Goal: Contribute content: Contribute content

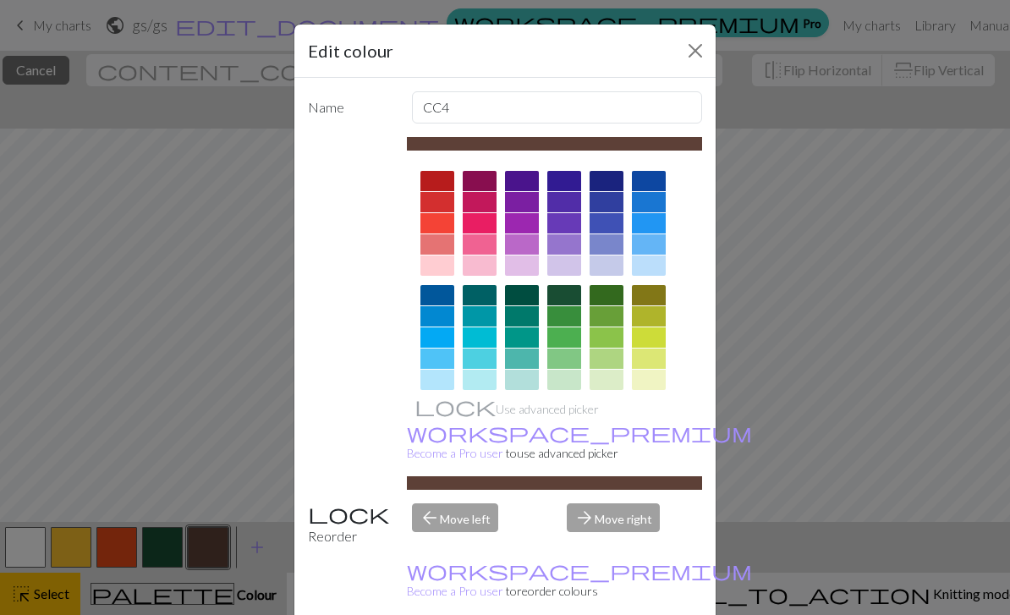
click at [693, 50] on button "Close" at bounding box center [695, 50] width 27 height 27
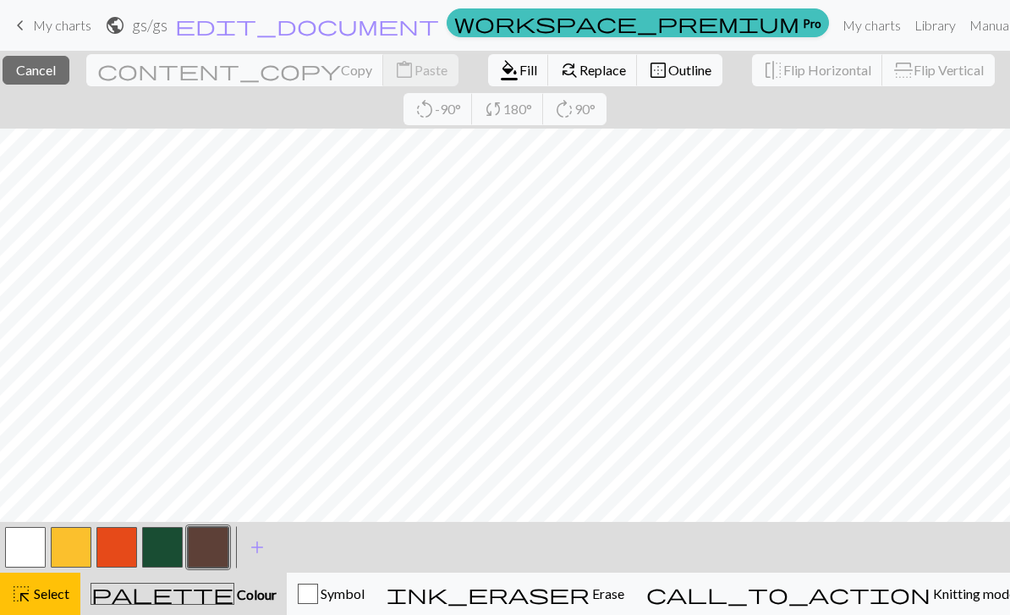
click at [70, 600] on button "highlight_alt Select Select" at bounding box center [40, 594] width 80 height 42
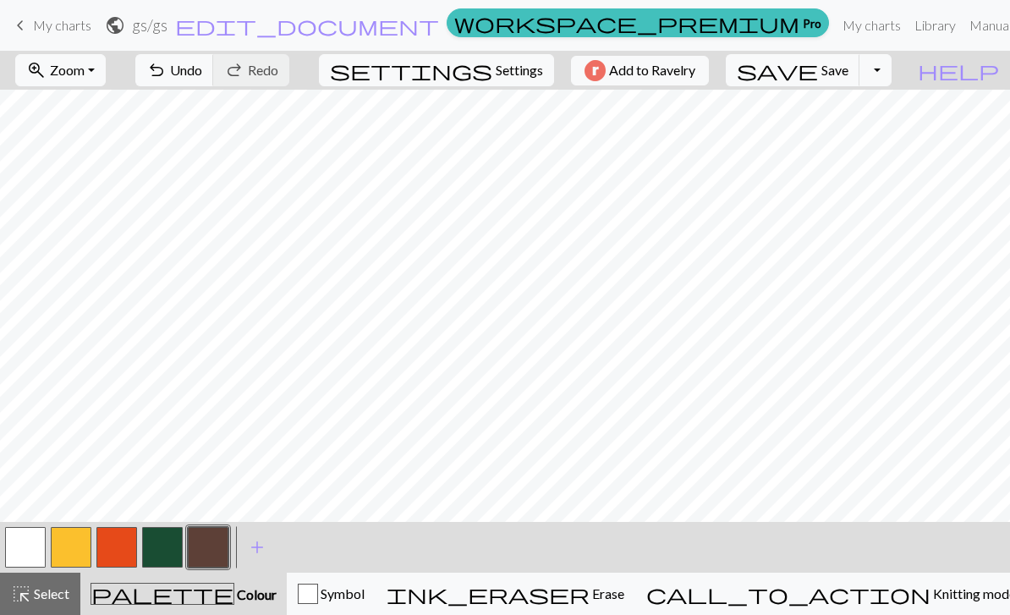
click at [216, 542] on button "button" at bounding box center [208, 547] width 41 height 41
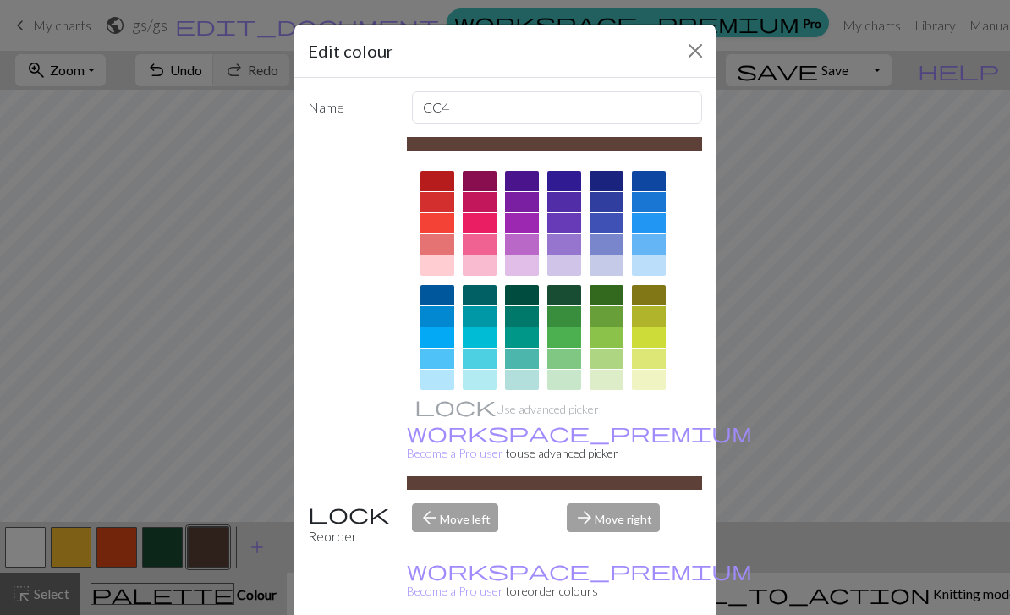
click at [695, 62] on button "Close" at bounding box center [695, 50] width 27 height 27
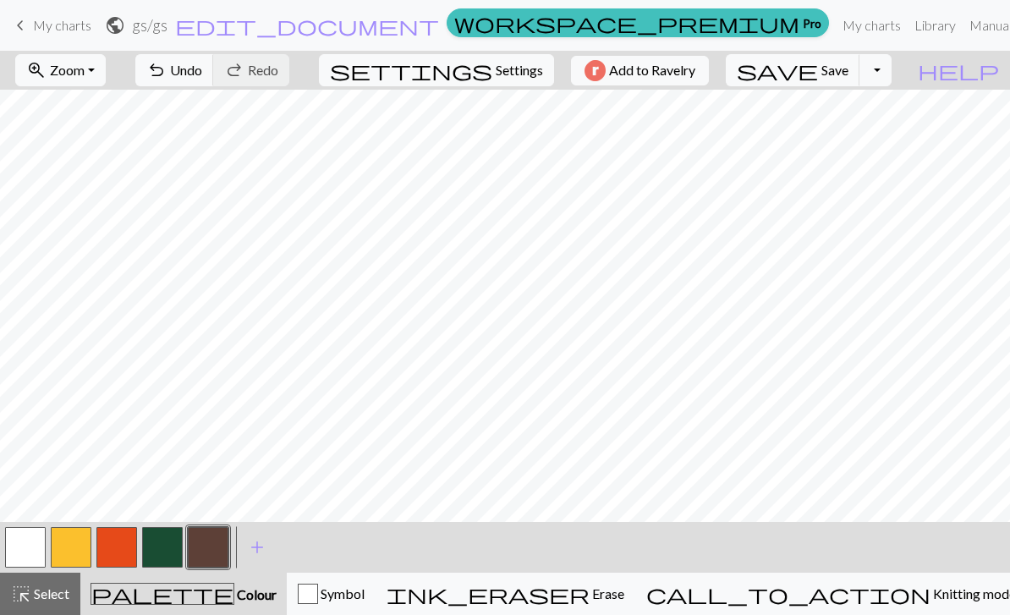
click at [624, 591] on span "Erase" at bounding box center [606, 593] width 35 height 16
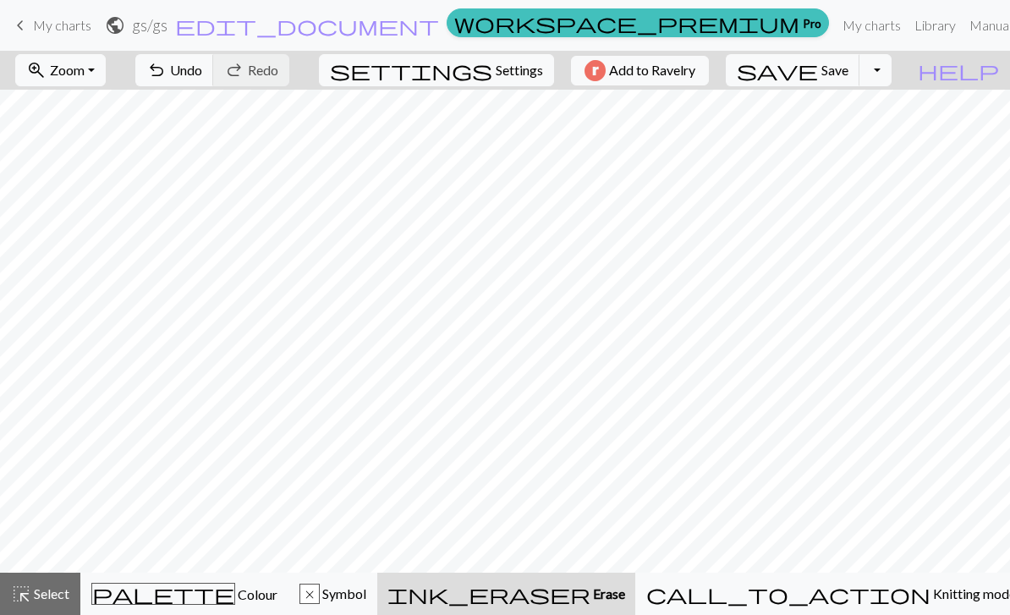
click at [214, 83] on button "undo Undo Undo" at bounding box center [174, 70] width 79 height 32
click at [197, 603] on div "palette Colour Colour" at bounding box center [184, 594] width 186 height 22
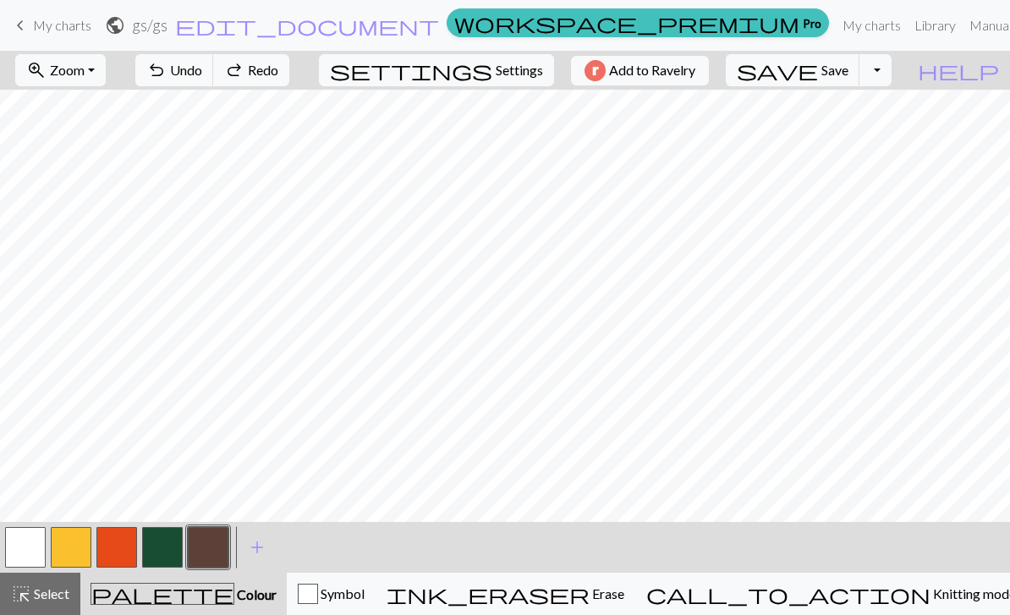
click at [28, 543] on button "button" at bounding box center [25, 547] width 41 height 41
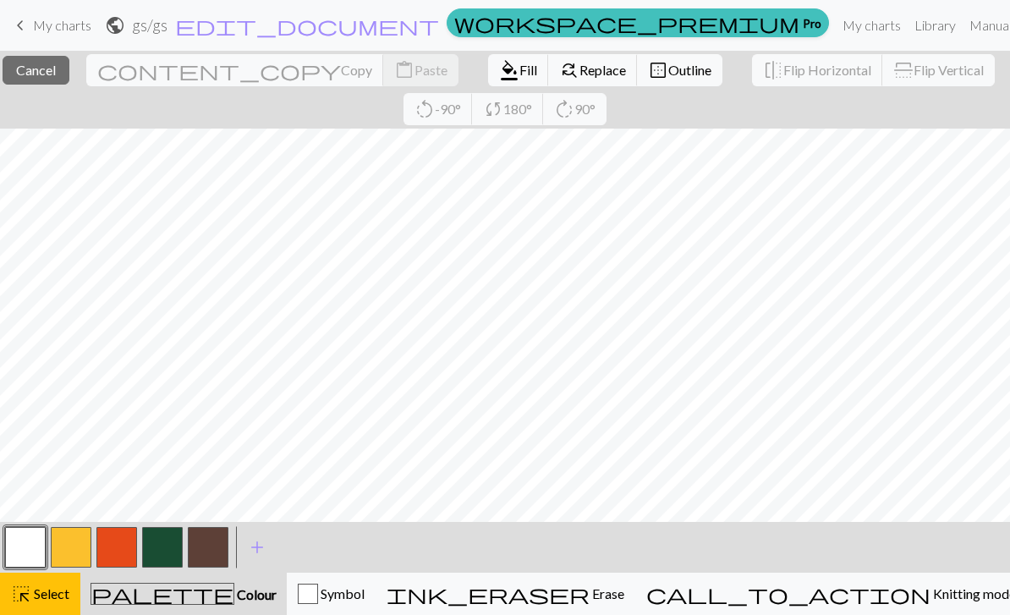
click at [25, 550] on button "button" at bounding box center [25, 547] width 41 height 41
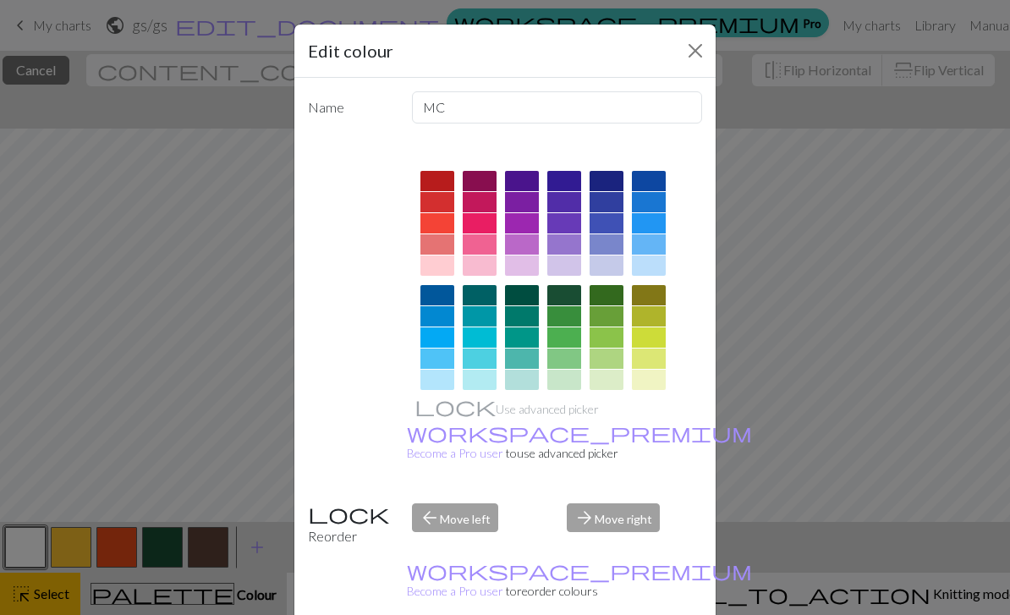
click at [208, 612] on div "Edit colour Name MC Use advanced picker workspace_premium Become a Pro user to …" at bounding box center [505, 307] width 1010 height 615
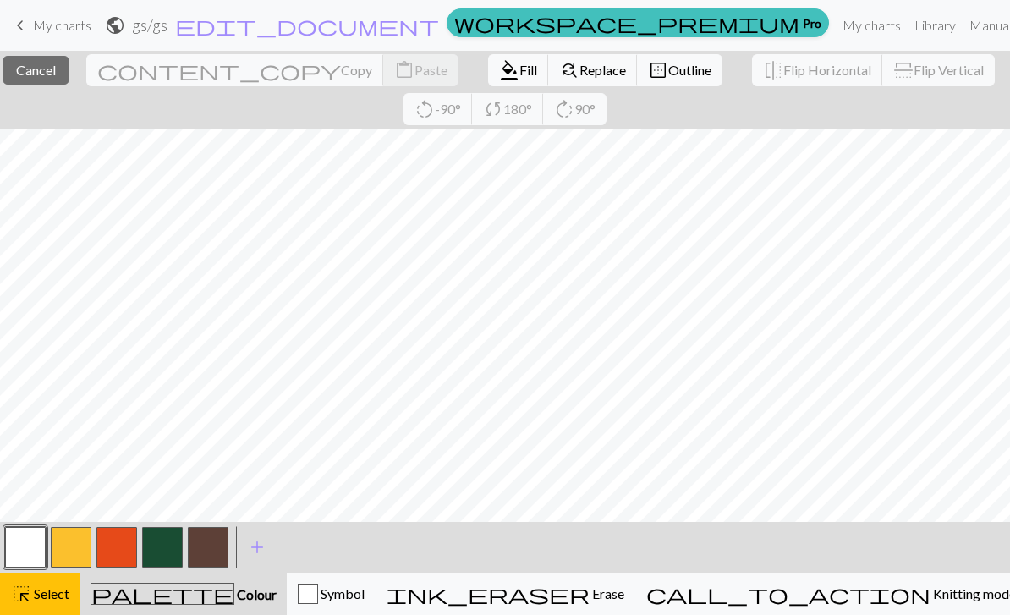
click at [231, 604] on div "palette Colour Colour" at bounding box center [183, 594] width 186 height 22
click at [250, 609] on button "palette Colour Colour" at bounding box center [183, 594] width 206 height 42
click at [55, 604] on button "highlight_alt Select Select" at bounding box center [40, 594] width 80 height 42
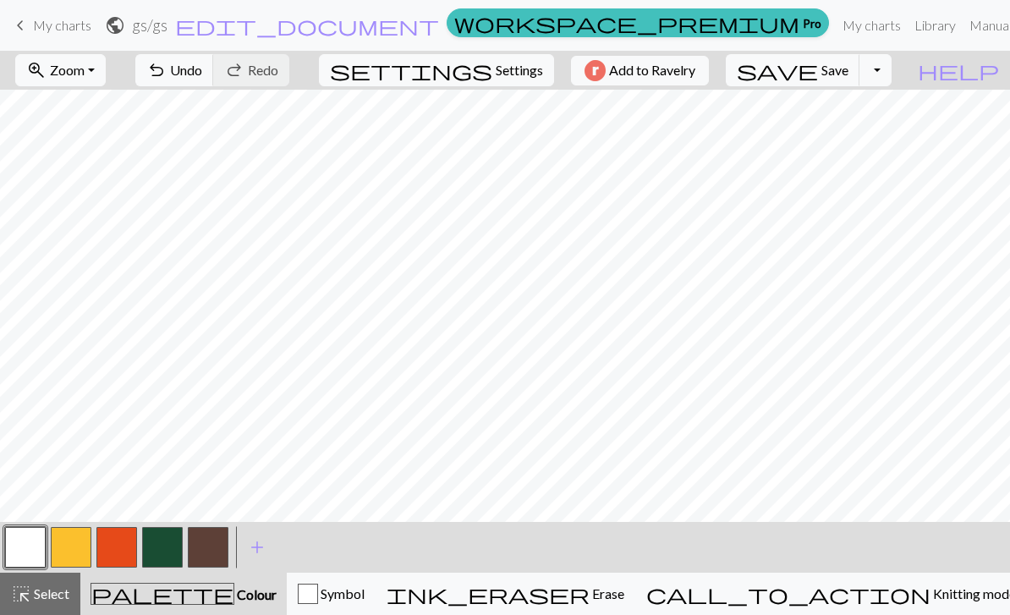
click at [208, 557] on button "button" at bounding box center [208, 547] width 41 height 41
click at [214, 80] on button "undo Undo Undo" at bounding box center [174, 70] width 79 height 32
click at [202, 70] on span "Undo" at bounding box center [186, 70] width 32 height 16
click at [214, 80] on button "undo Undo Undo" at bounding box center [174, 70] width 79 height 32
click at [33, 543] on button "button" at bounding box center [25, 547] width 41 height 41
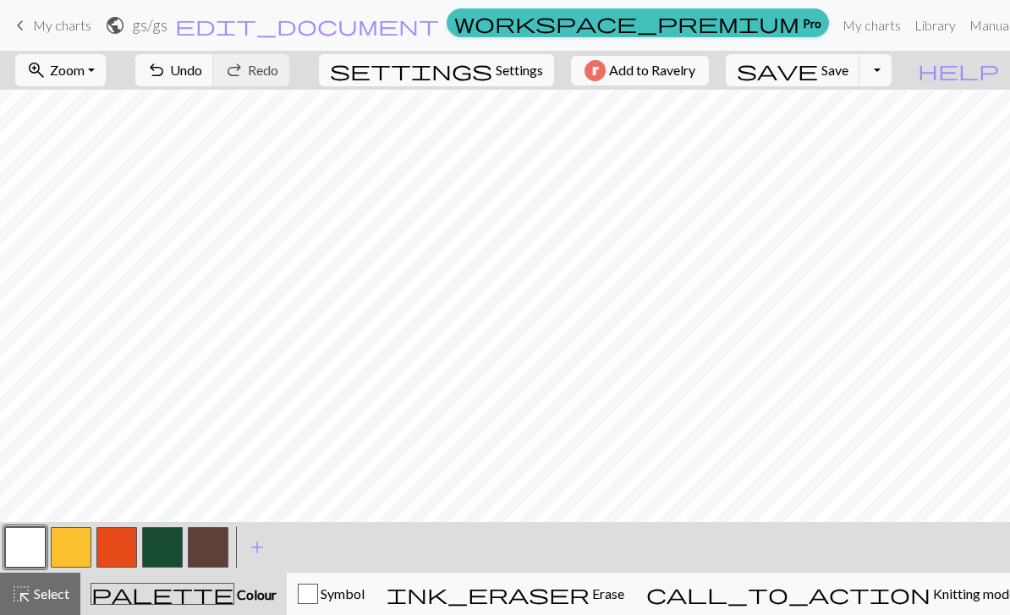
click at [217, 535] on button "button" at bounding box center [208, 547] width 41 height 41
click at [217, 551] on button "button" at bounding box center [208, 547] width 41 height 41
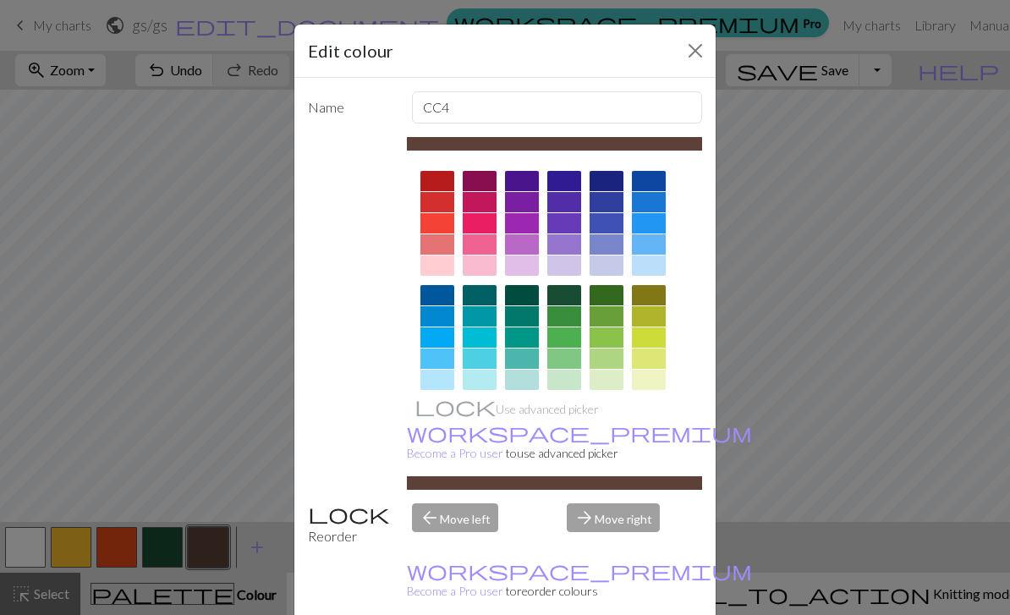
click at [688, 50] on button "Close" at bounding box center [695, 50] width 27 height 27
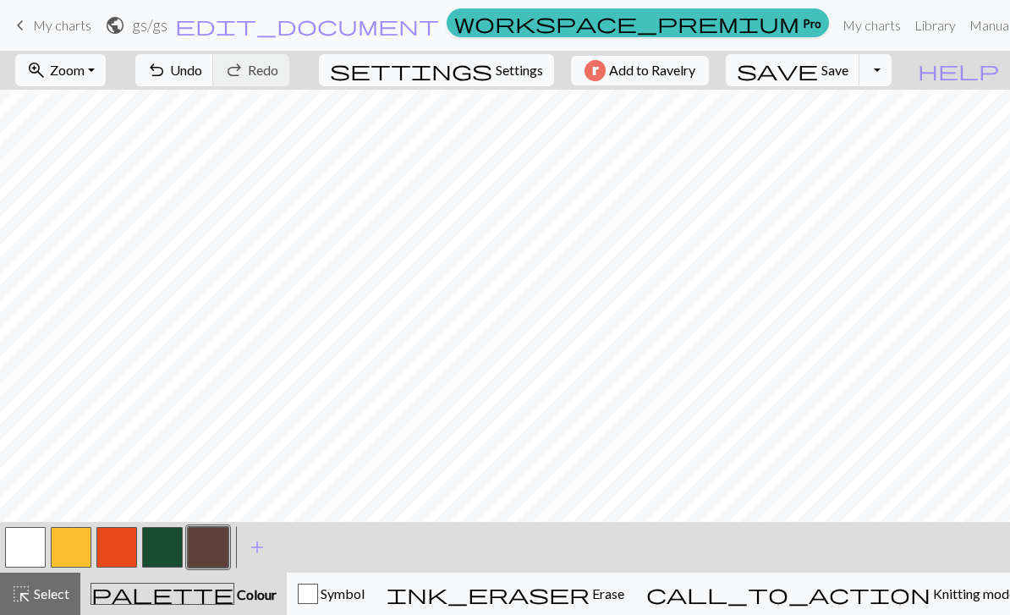
click at [158, 553] on button "button" at bounding box center [162, 547] width 41 height 41
click at [119, 551] on button "button" at bounding box center [116, 547] width 41 height 41
click at [218, 544] on button "button" at bounding box center [208, 547] width 41 height 41
click at [218, 555] on button "button" at bounding box center [208, 547] width 41 height 41
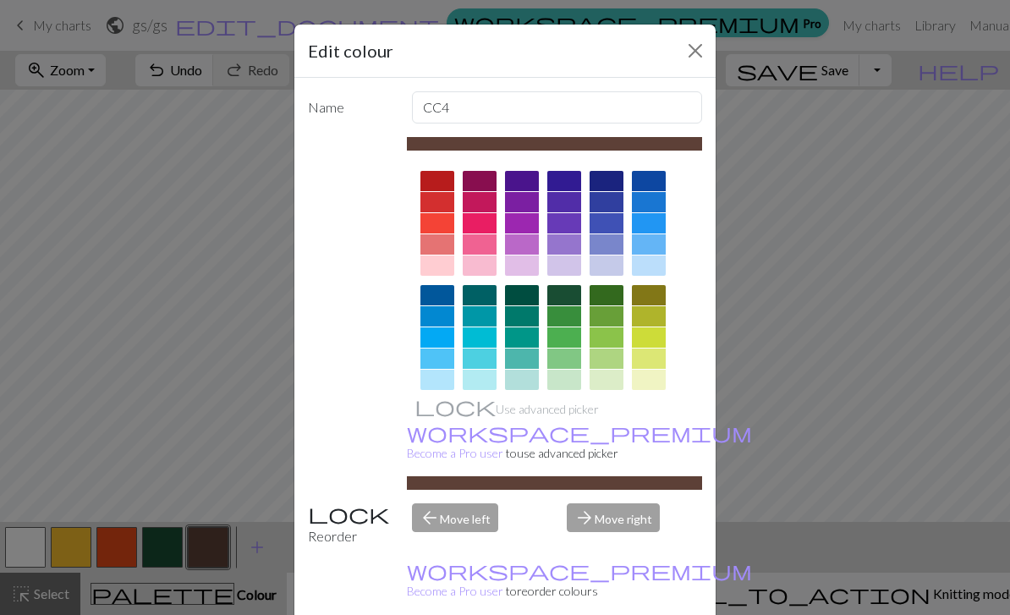
click at [707, 51] on button "Close" at bounding box center [695, 50] width 27 height 27
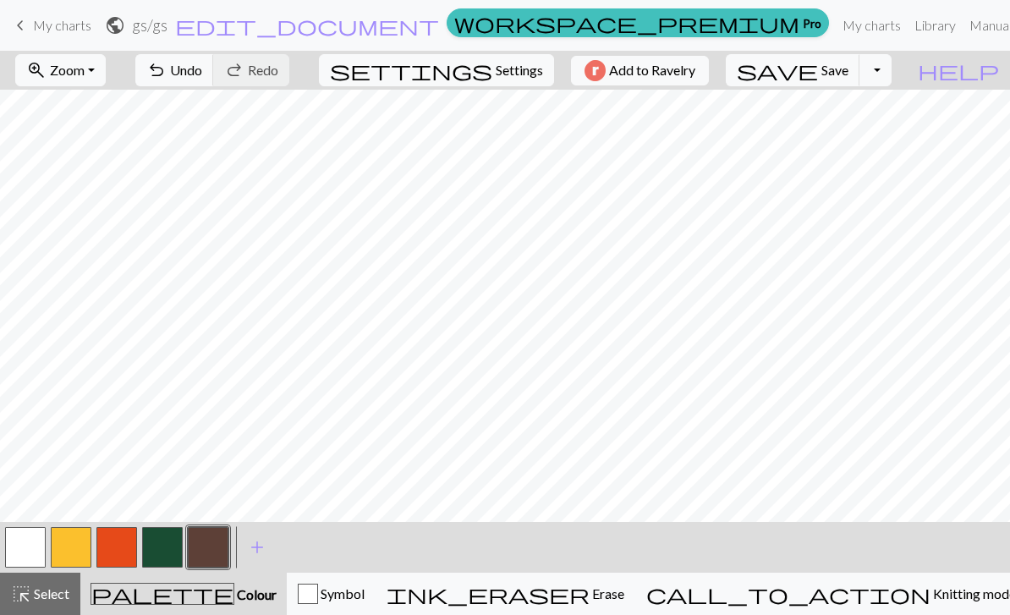
click at [24, 552] on button "button" at bounding box center [25, 547] width 41 height 41
click at [624, 590] on div "ink_eraser Erase Erase" at bounding box center [506, 594] width 238 height 20
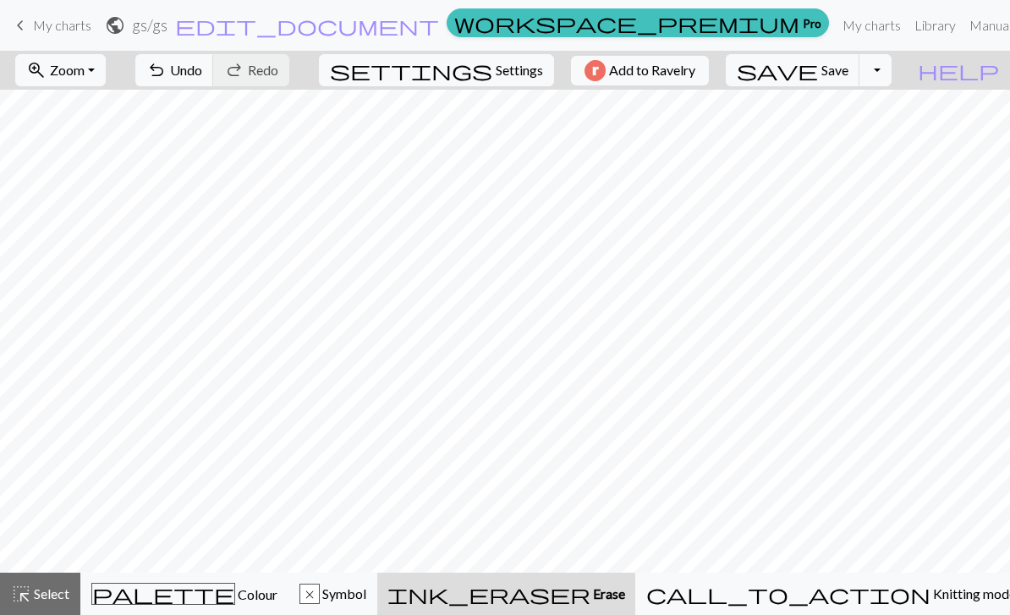
click at [366, 597] on div "x Symbol" at bounding box center [332, 594] width 67 height 20
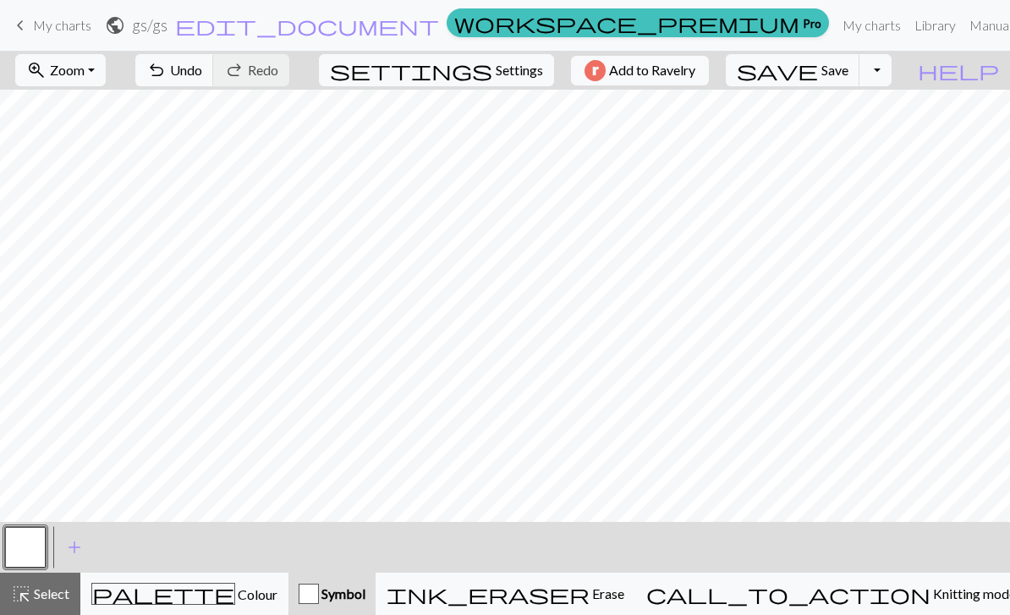
click at [267, 604] on div "palette Colour Colour" at bounding box center [184, 594] width 186 height 22
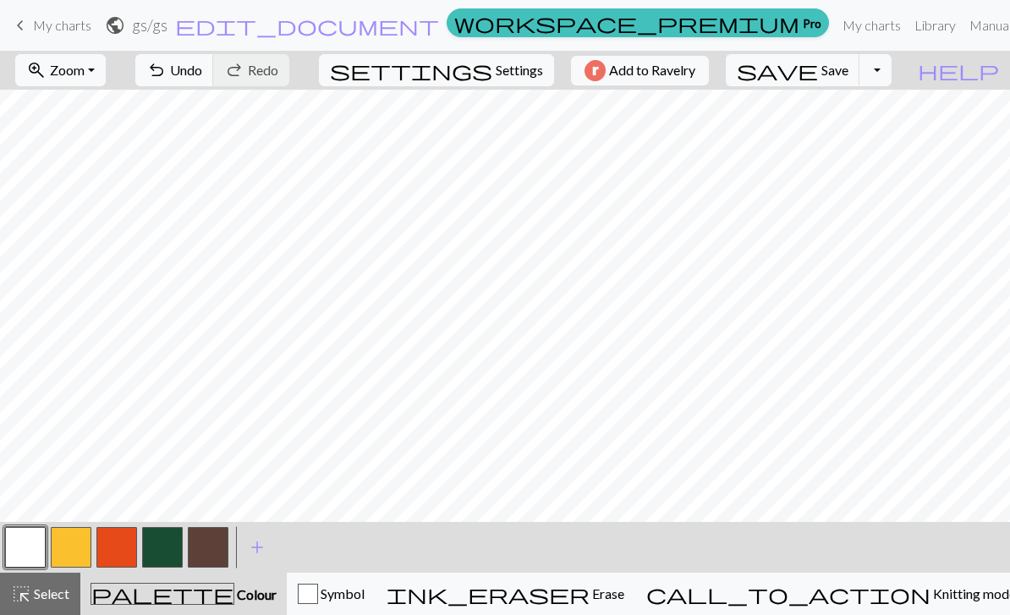
click at [27, 28] on span "keyboard_arrow_left" at bounding box center [20, 26] width 20 height 24
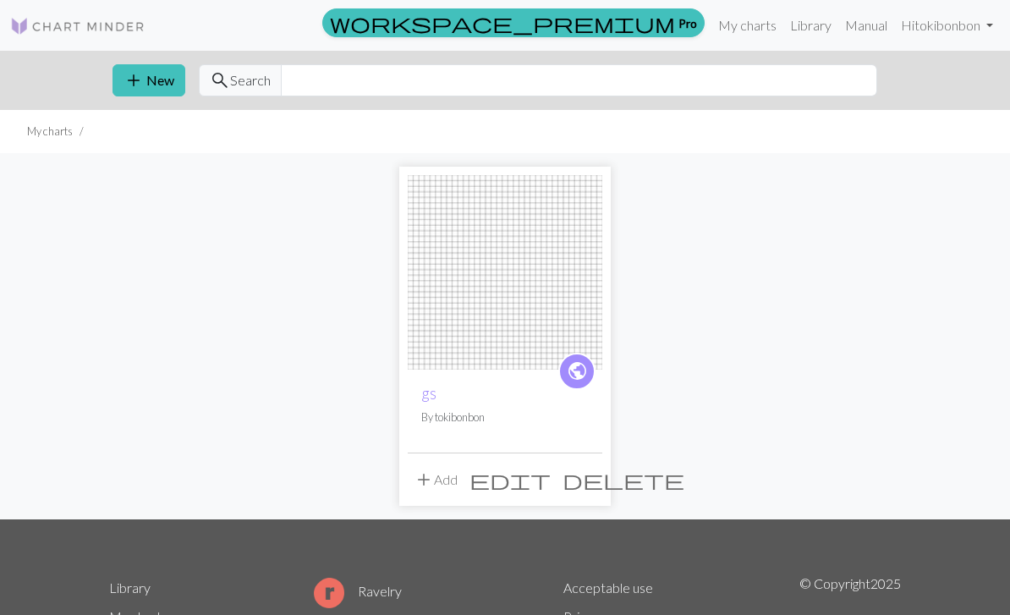
click at [172, 89] on button "add New" at bounding box center [148, 80] width 73 height 32
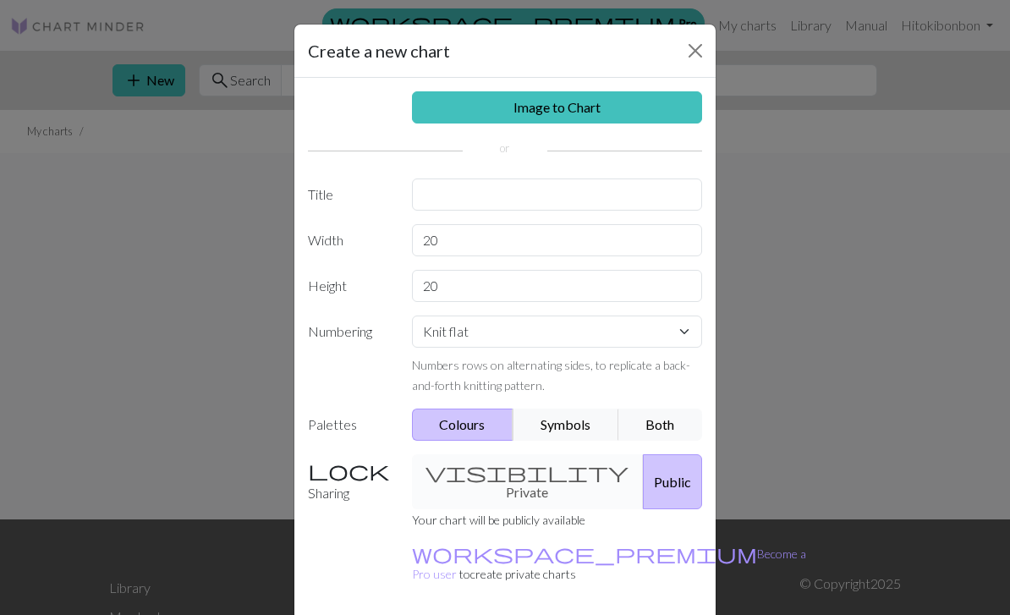
click at [642, 112] on link "Image to Chart" at bounding box center [557, 107] width 291 height 32
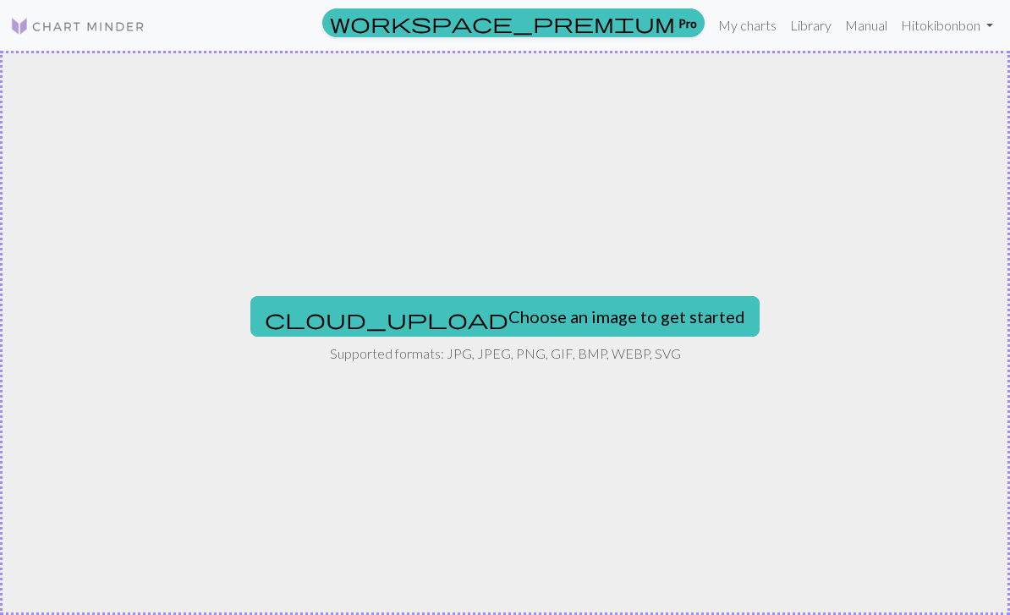
click at [609, 326] on button "cloud_upload Choose an image to get started" at bounding box center [504, 316] width 509 height 41
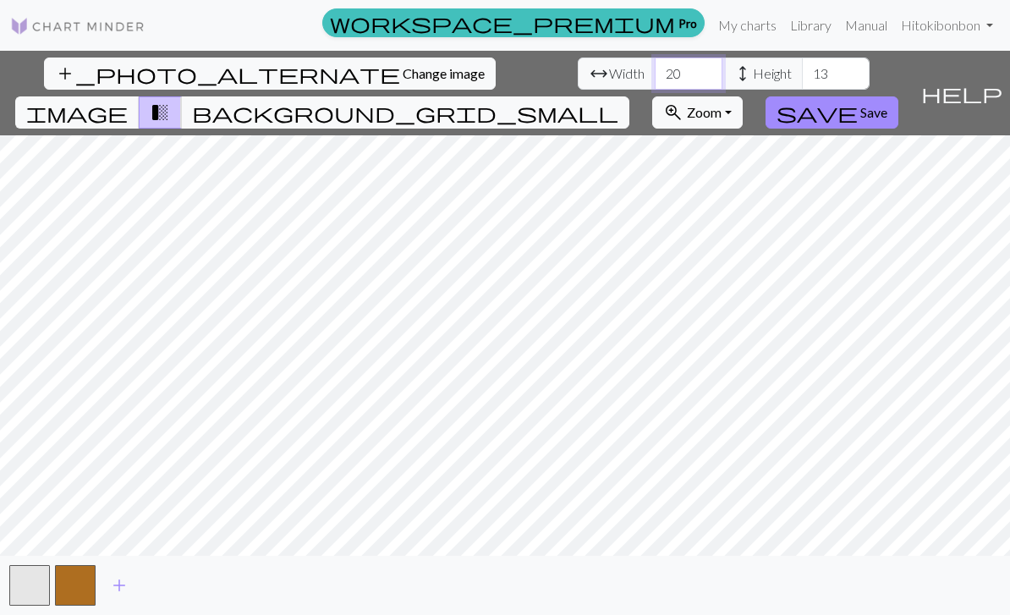
click at [655, 80] on input "20" at bounding box center [689, 74] width 68 height 32
click at [655, 79] on input "20" at bounding box center [689, 74] width 68 height 32
type input "2"
type input "49"
click at [802, 87] on input "13" at bounding box center [836, 74] width 68 height 32
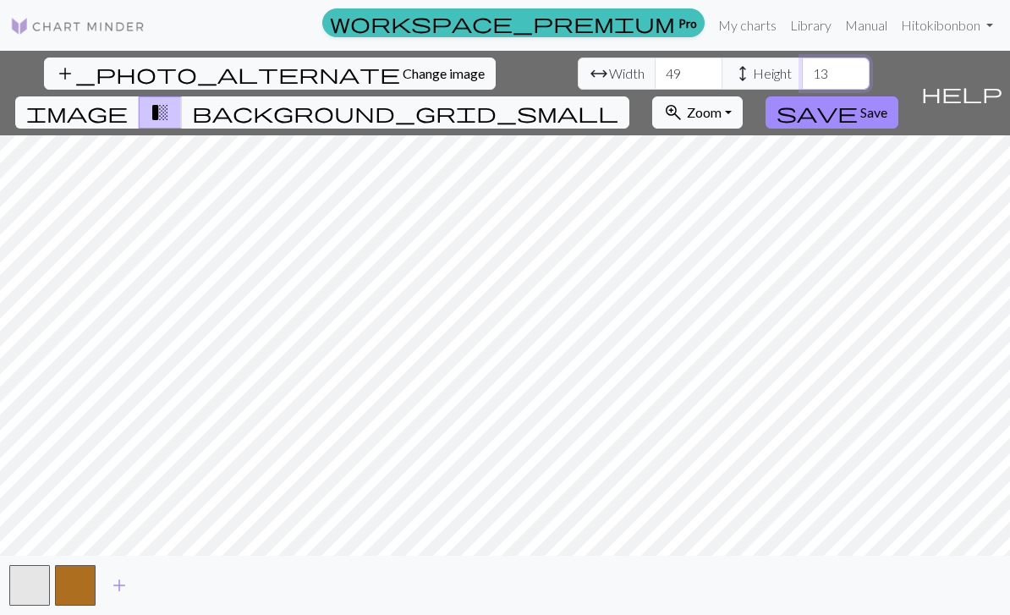
type input "1"
type input "40"
click at [618, 101] on span "background_grid_small" at bounding box center [405, 113] width 426 height 24
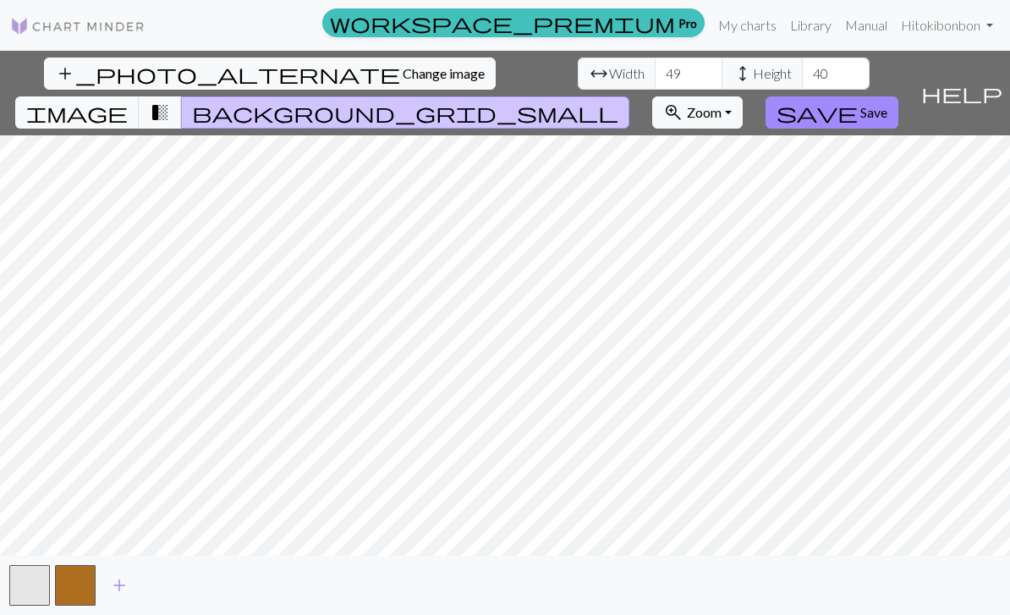
click at [170, 101] on span "transition_fade" at bounding box center [160, 113] width 20 height 24
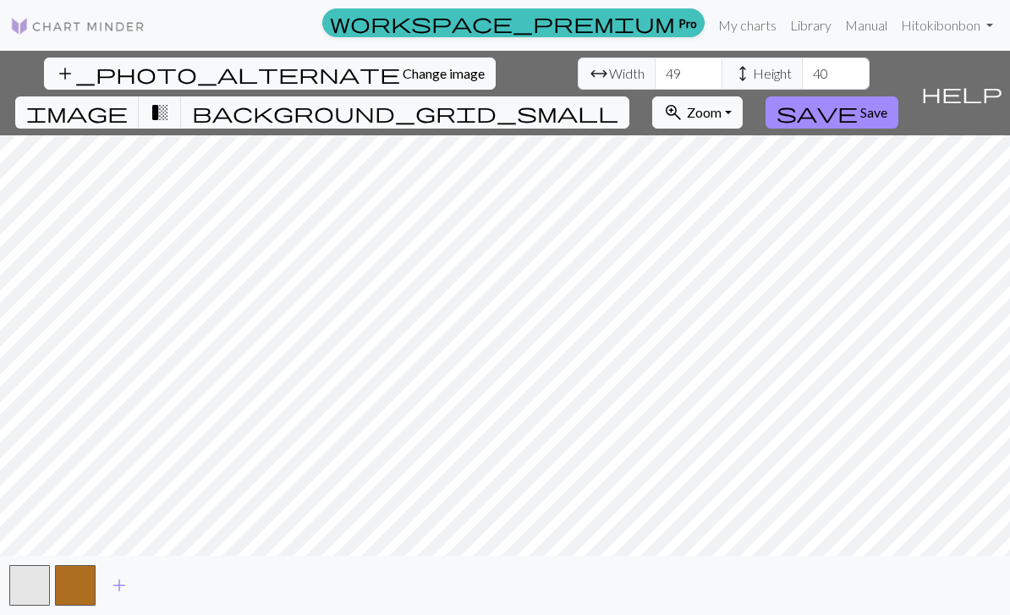
click at [743, 96] on button "zoom_in Zoom Zoom" at bounding box center [697, 112] width 90 height 32
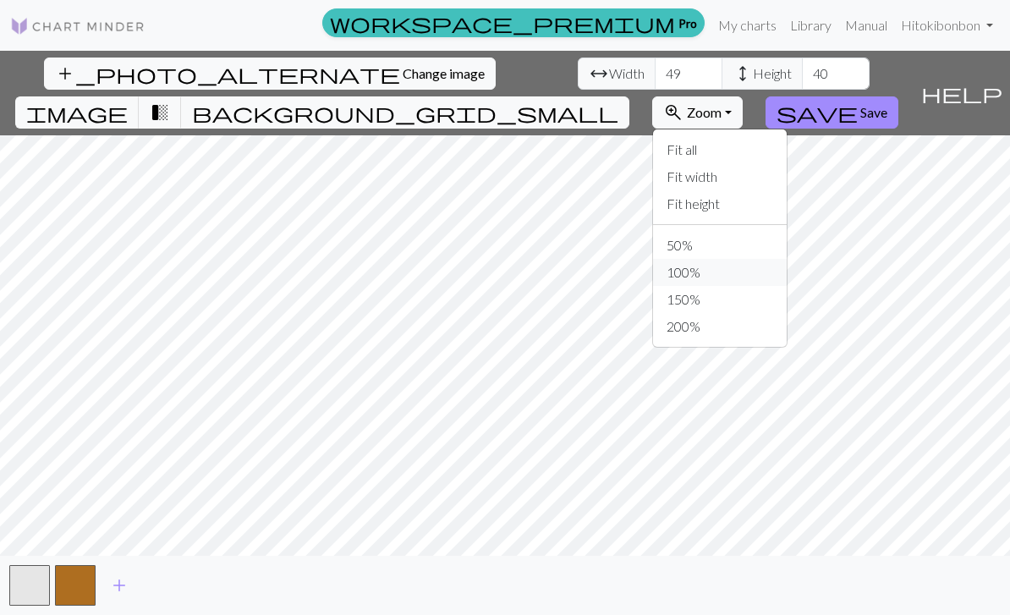
click at [787, 259] on button "100%" at bounding box center [720, 272] width 134 height 27
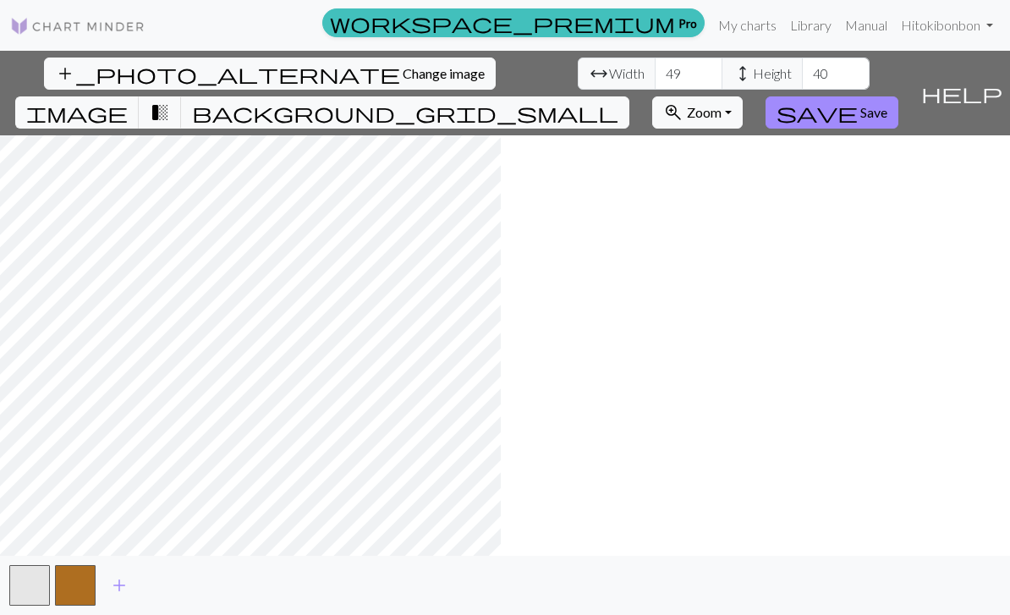
click at [403, 74] on span "Change image" at bounding box center [444, 73] width 82 height 16
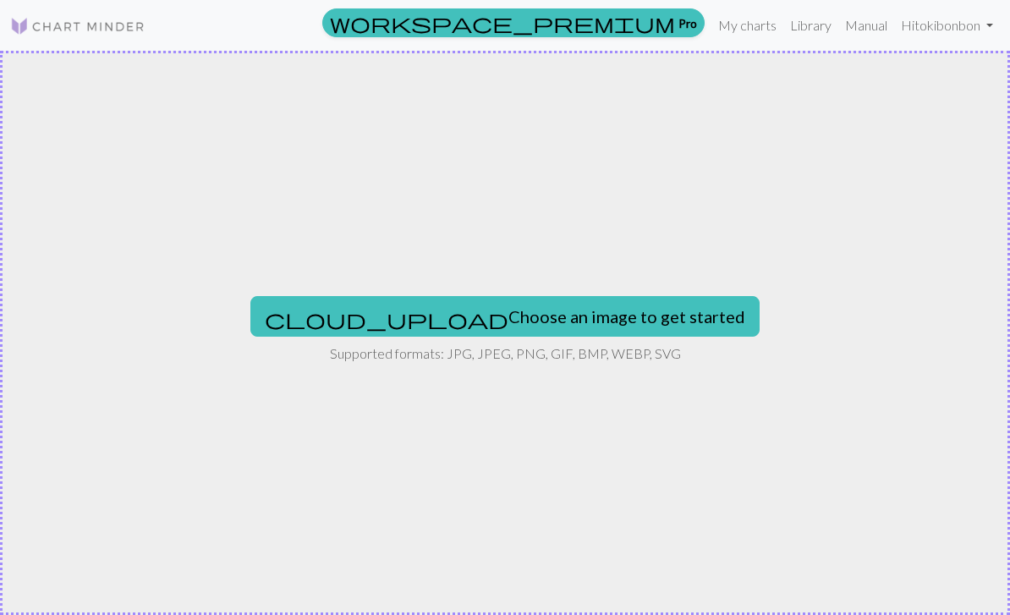
click at [606, 315] on button "cloud_upload Choose an image to get started" at bounding box center [504, 316] width 509 height 41
type input "C:\fakepath\IMG_0120.jpeg"
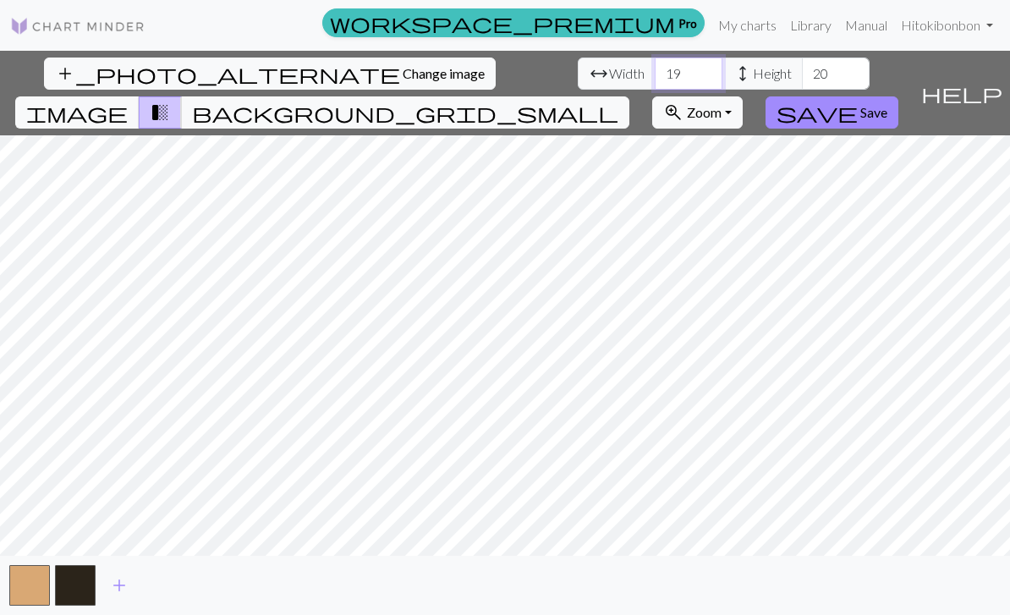
click at [655, 78] on input "19" at bounding box center [689, 74] width 68 height 32
click at [655, 77] on input "19" at bounding box center [689, 74] width 68 height 32
type input "1"
type input "40"
click at [802, 83] on input "20" at bounding box center [836, 74] width 68 height 32
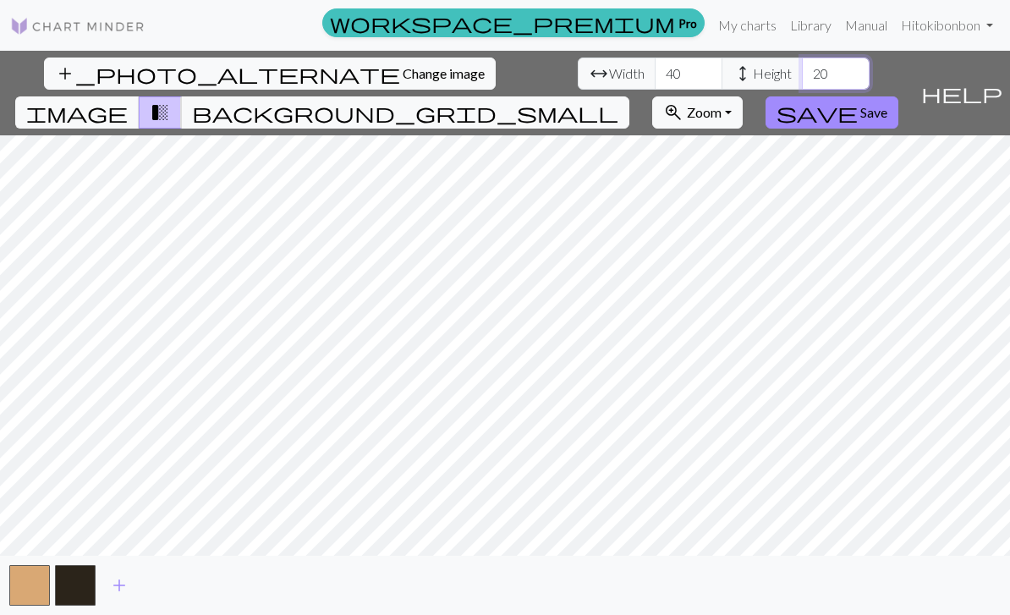
type input "2"
type input "40"
click at [629, 96] on button "background_grid_small" at bounding box center [405, 112] width 448 height 32
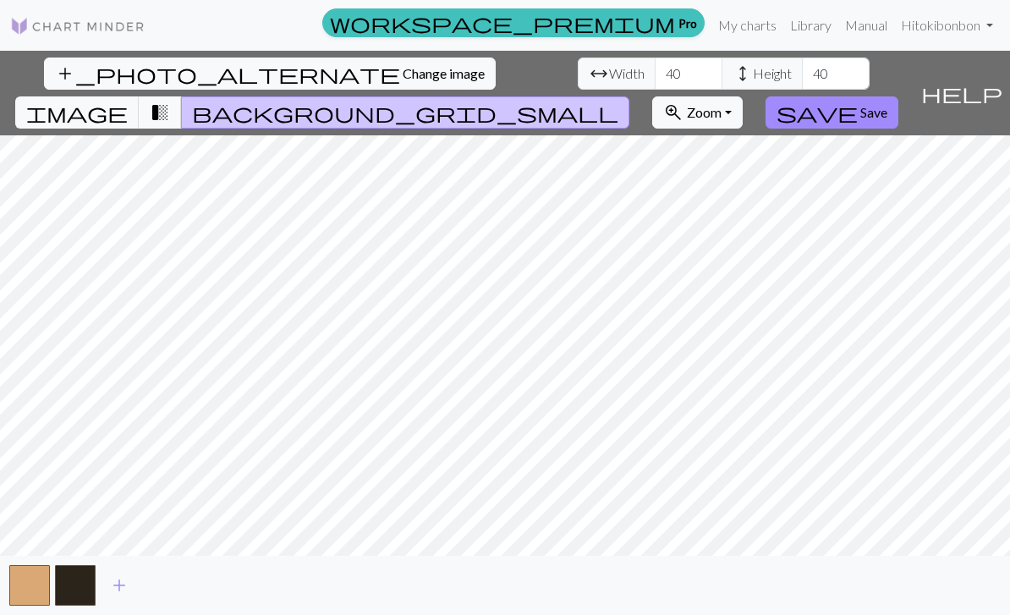
click at [140, 96] on button "image" at bounding box center [77, 112] width 124 height 32
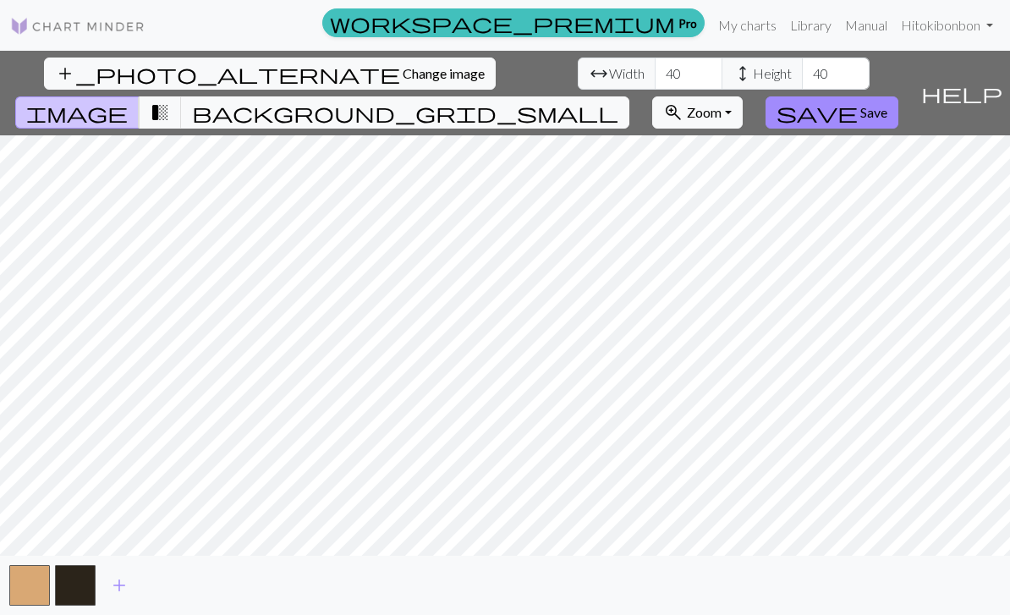
click at [111, 30] on img at bounding box center [77, 26] width 135 height 20
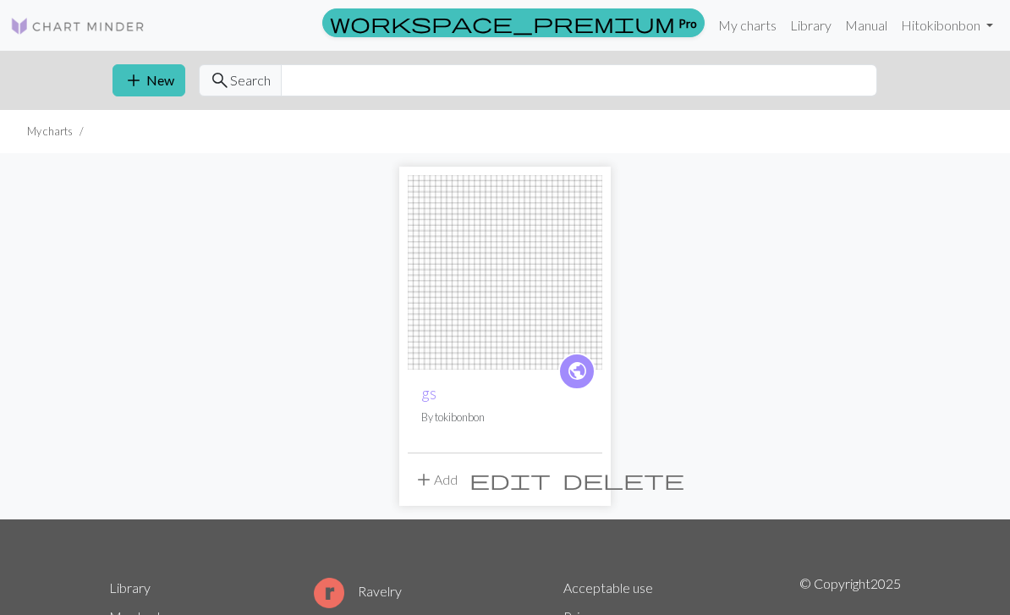
click at [143, 84] on span "add" at bounding box center [133, 81] width 20 height 24
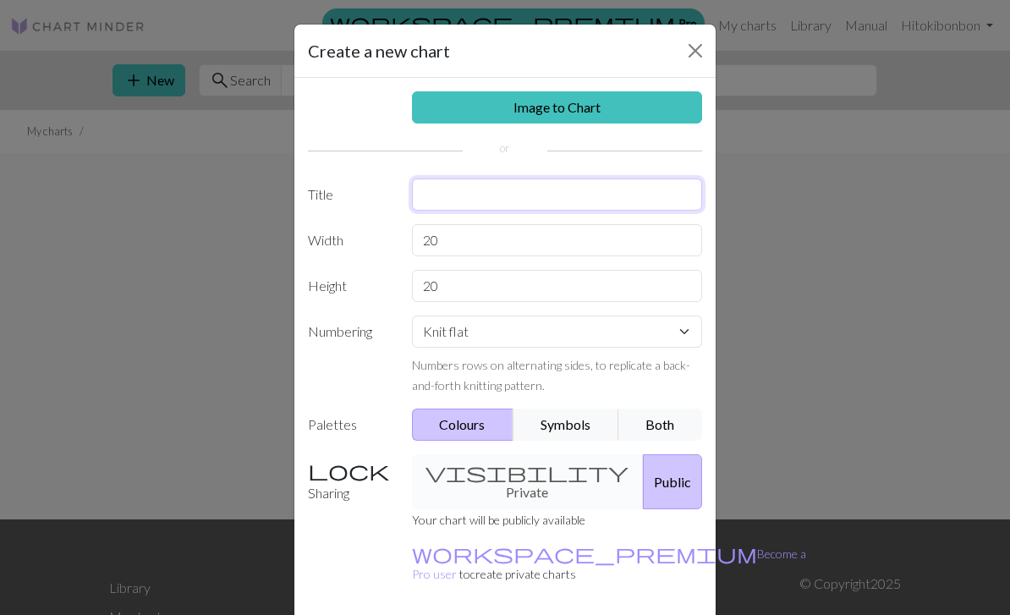
click at [611, 200] on input "text" at bounding box center [557, 194] width 291 height 32
type input "gg"
click at [593, 228] on input "20" at bounding box center [557, 240] width 291 height 32
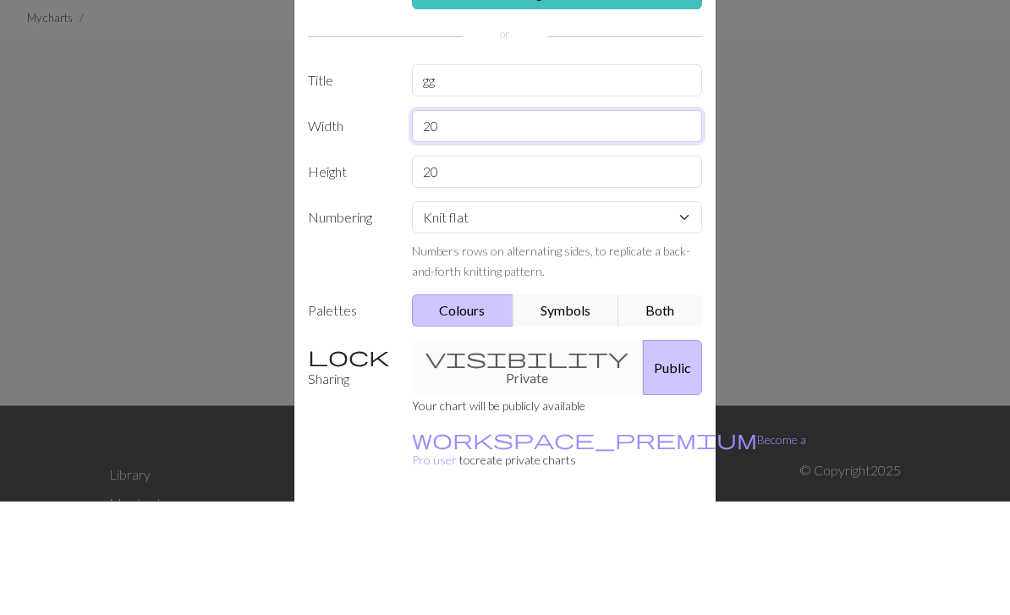
click at [609, 224] on input "20" at bounding box center [557, 240] width 291 height 32
type input "2"
type input "40"
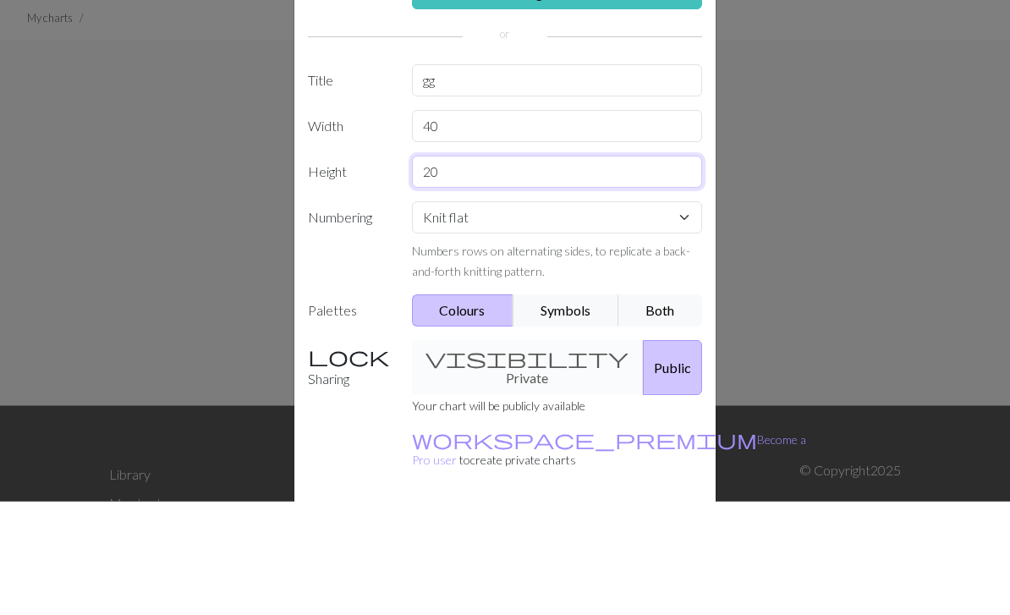
click at [582, 270] on input "20" at bounding box center [557, 286] width 291 height 32
type input "2"
type input "40"
click at [875, 197] on div "Create a new chart Image to Chart Title gg Width 40 Height 40 Numbering Knit fl…" at bounding box center [505, 307] width 1010 height 615
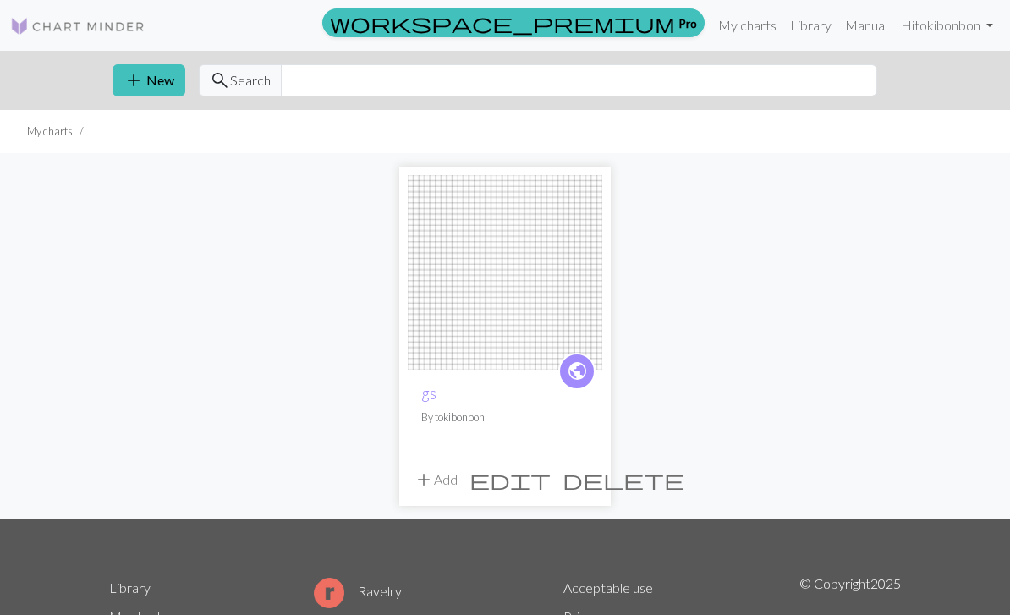
click at [151, 94] on button "add New" at bounding box center [148, 80] width 73 height 32
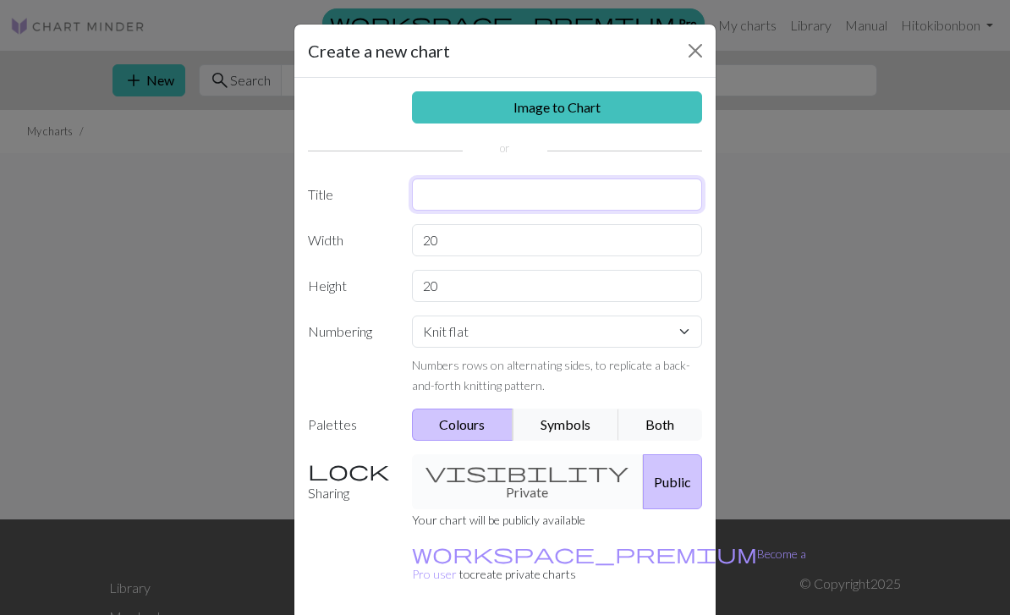
click at [582, 207] on input "text" at bounding box center [557, 194] width 291 height 32
type input "gg"
click at [526, 233] on input "20" at bounding box center [557, 240] width 291 height 32
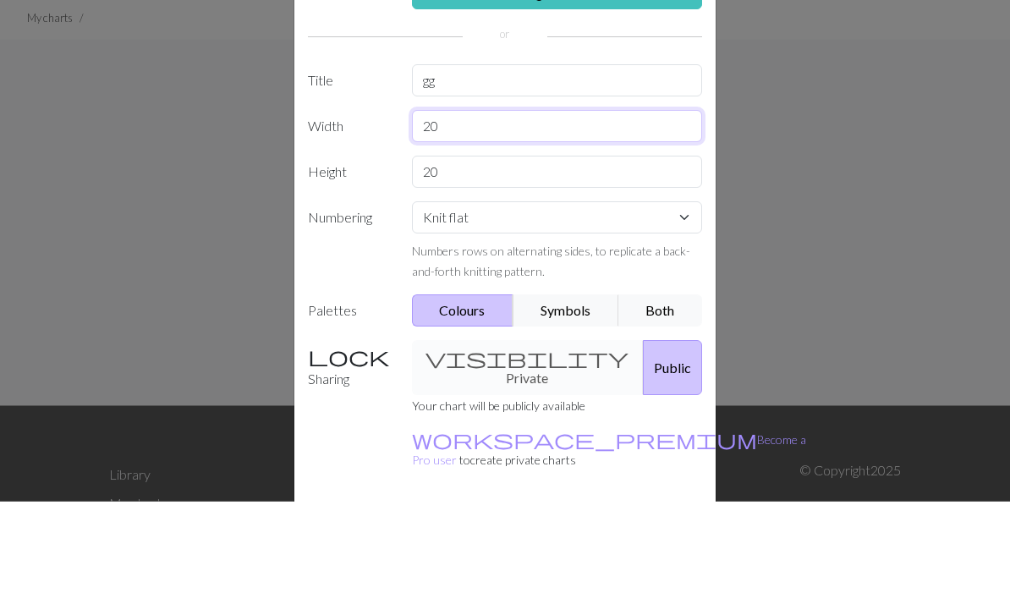
type input "2"
type input "49"
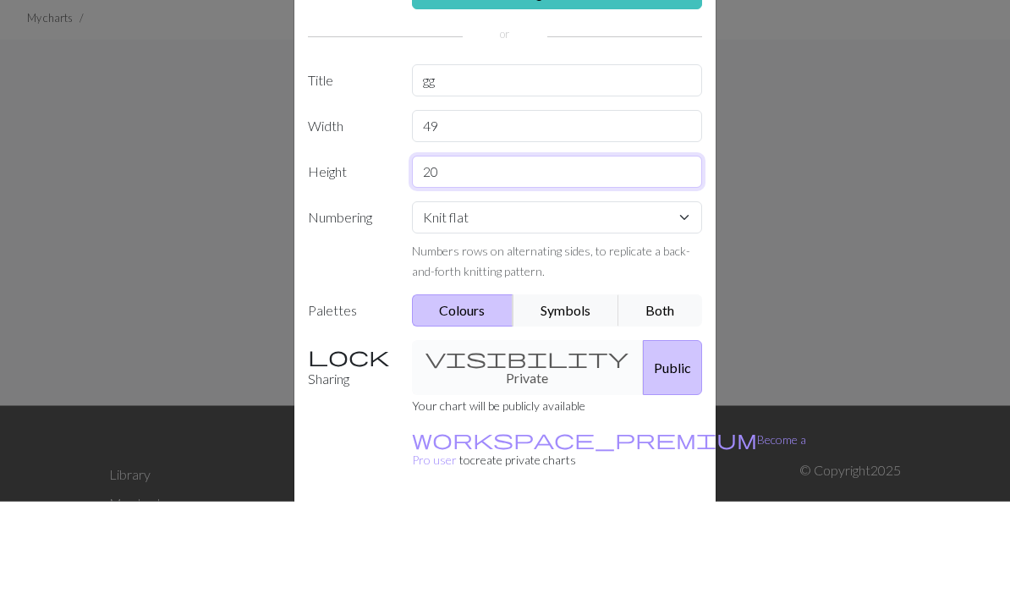
click at [573, 270] on input "20" at bounding box center [557, 286] width 291 height 32
type input "2"
type input "40"
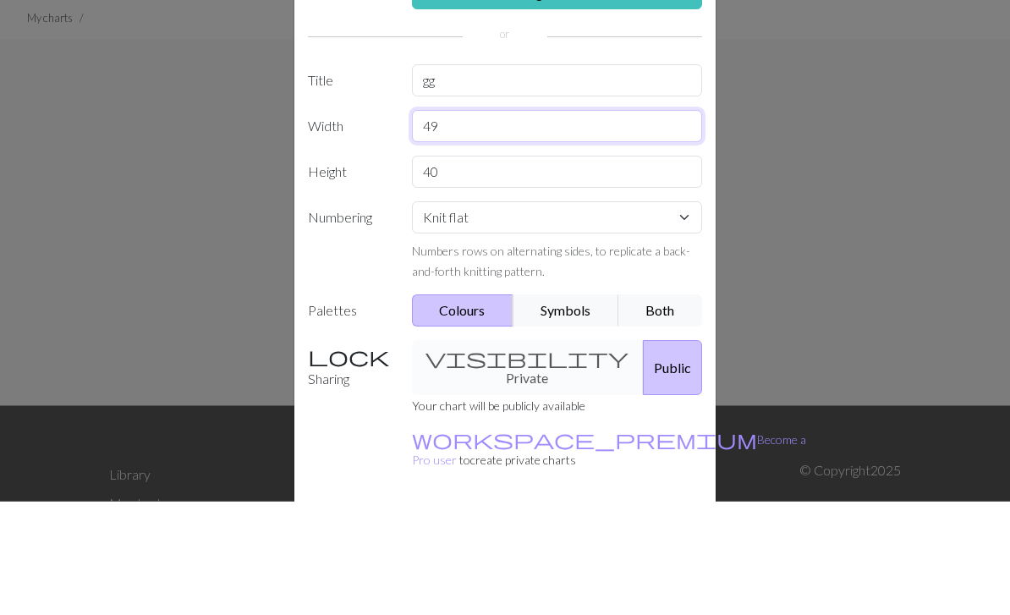
click at [602, 224] on input "49" at bounding box center [557, 240] width 291 height 32
type input "40"
click at [596, 315] on select "Knit flat Knit in the round Lace knitting Cross stitch" at bounding box center [557, 331] width 291 height 32
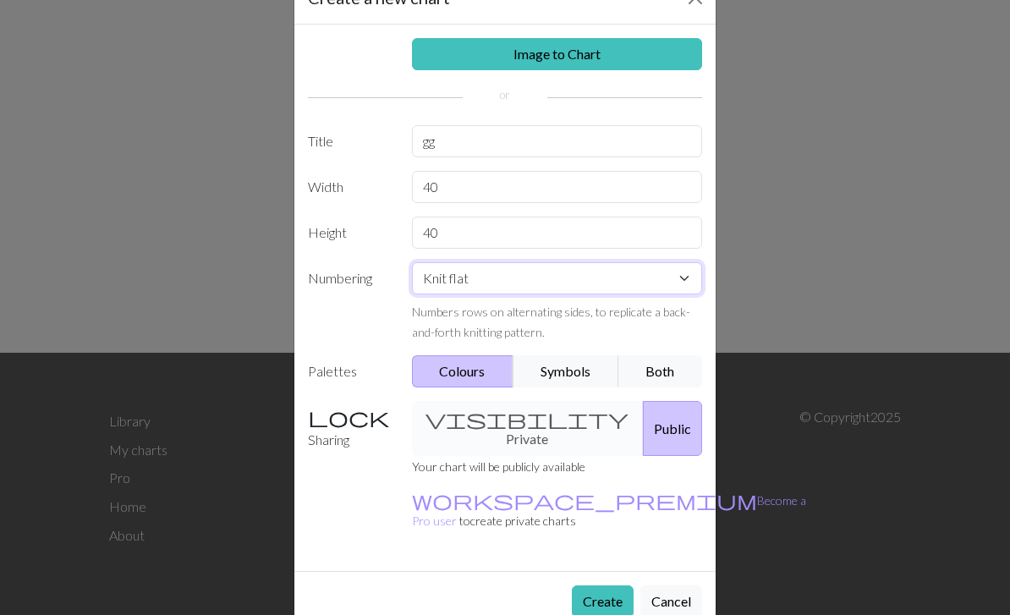
scroll to position [52, 0]
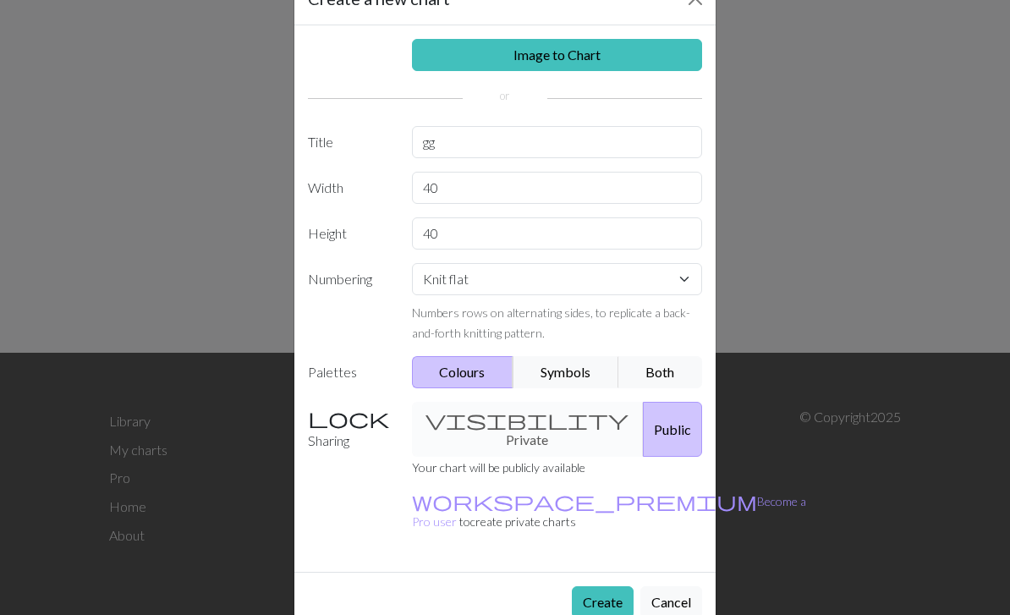
click at [593, 586] on button "Create" at bounding box center [603, 602] width 62 height 32
click at [600, 586] on button "Create" at bounding box center [603, 602] width 62 height 32
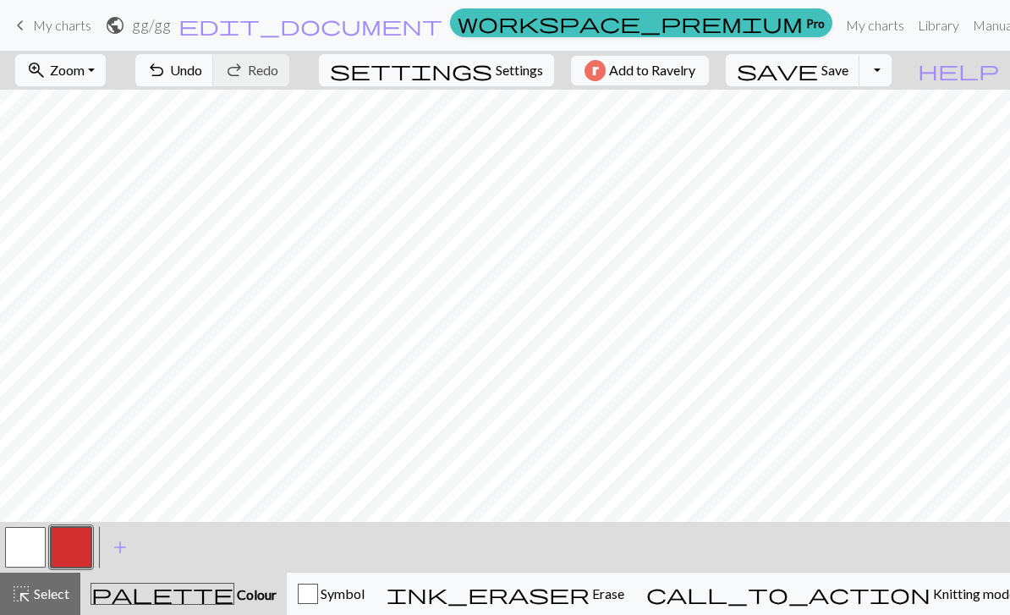
click at [106, 69] on button "zoom_in Zoom Zoom" at bounding box center [60, 70] width 90 height 32
click at [123, 206] on button "50%" at bounding box center [83, 202] width 134 height 27
click at [481, 71] on button "settings Settings" at bounding box center [436, 70] width 235 height 32
select select "aran"
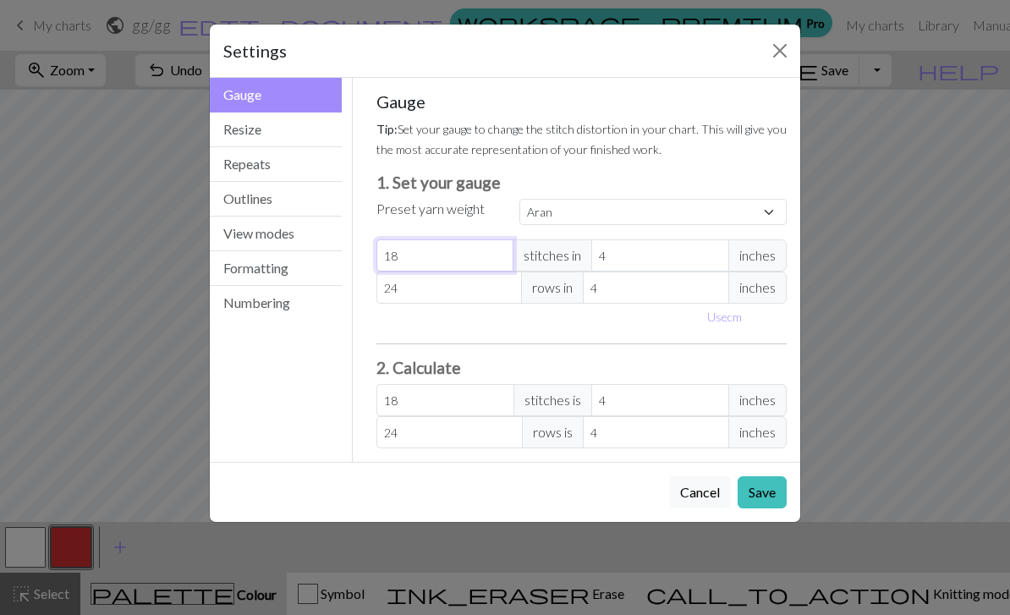
click at [479, 261] on input "18" at bounding box center [445, 255] width 138 height 32
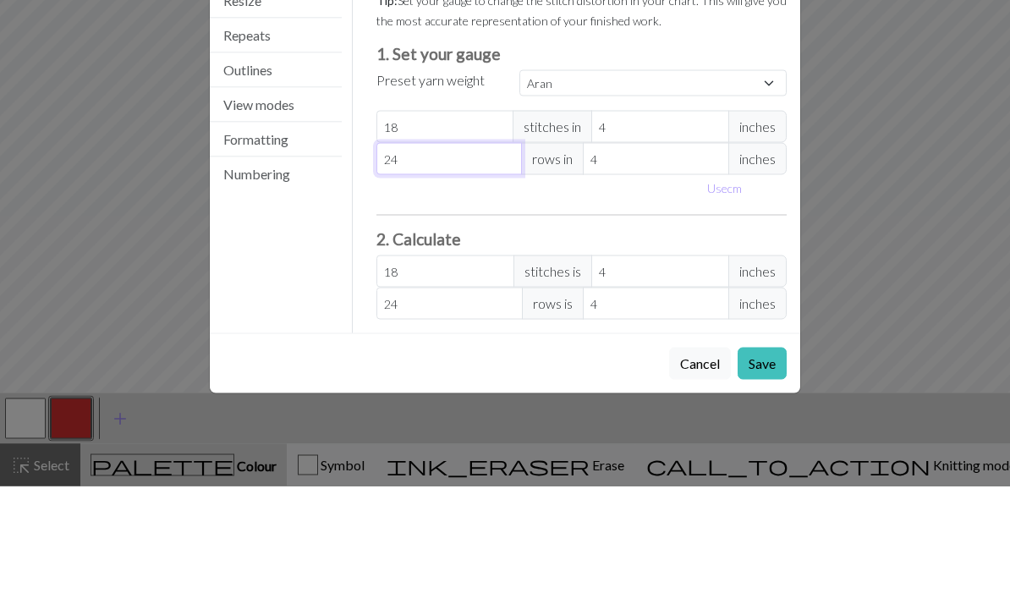
click at [469, 271] on input "24" at bounding box center [449, 287] width 146 height 32
type input "2"
select select "custom"
type input "2"
type input "0"
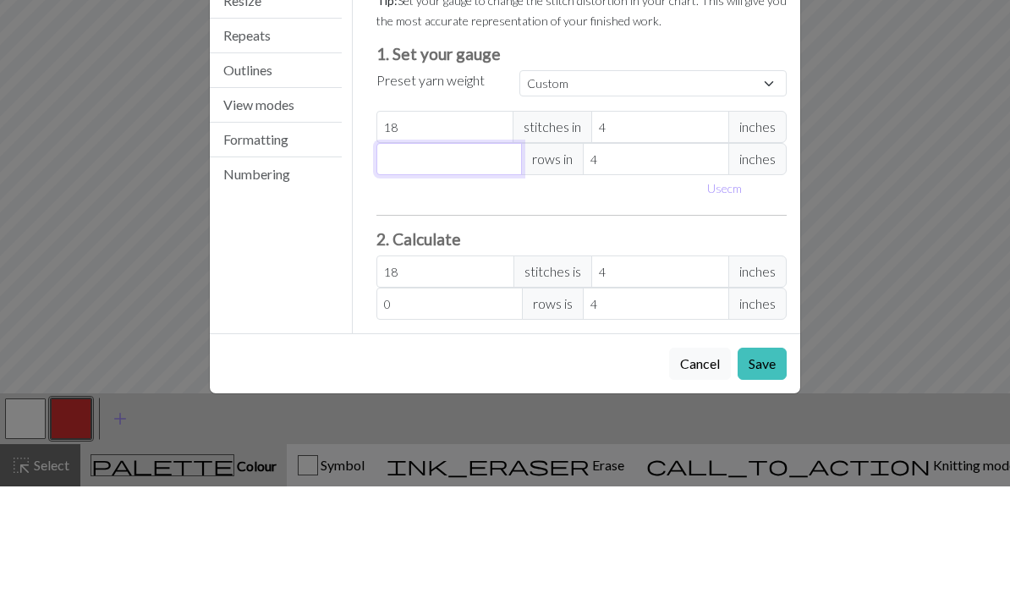
type input "1"
type input "18"
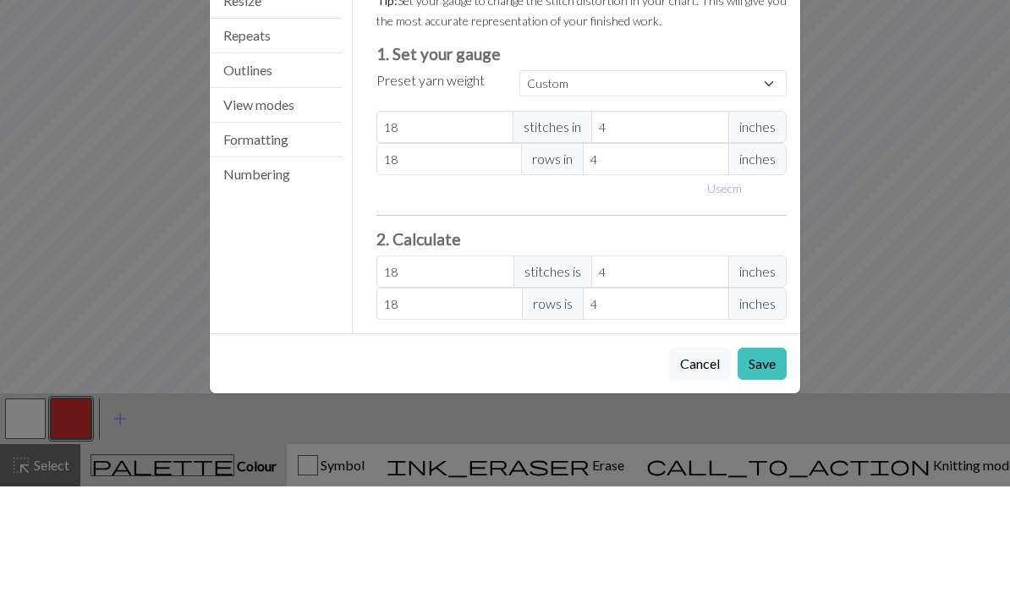
click at [949, 211] on div "Settings Gauge Gauge Resize Repeats Outlines View modes Formatting Numbering Ga…" at bounding box center [505, 307] width 1010 height 615
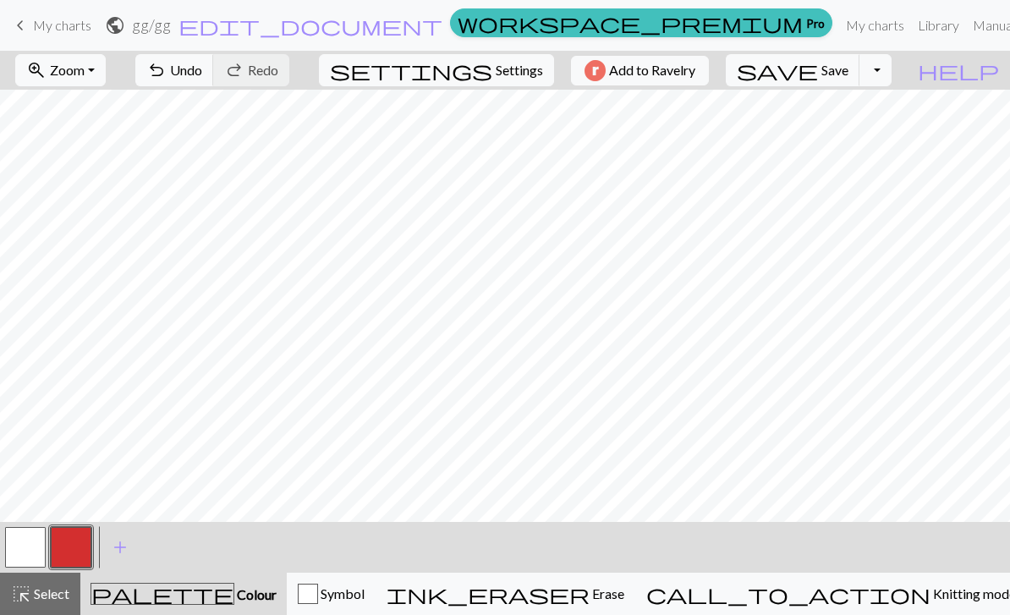
click at [506, 67] on span "Settings" at bounding box center [519, 70] width 47 height 20
select select "aran"
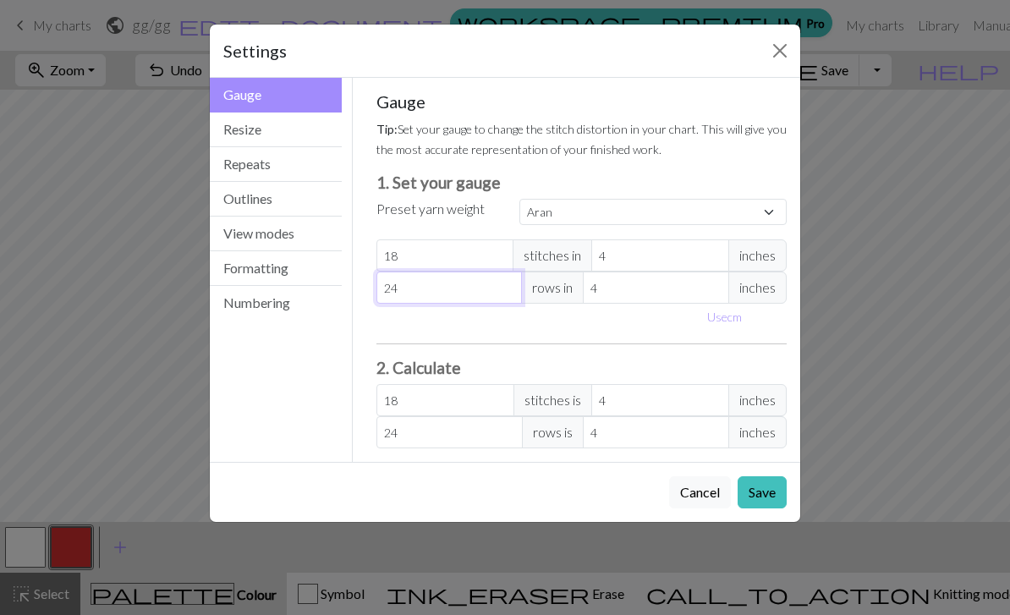
click at [469, 301] on input "24" at bounding box center [449, 287] width 146 height 32
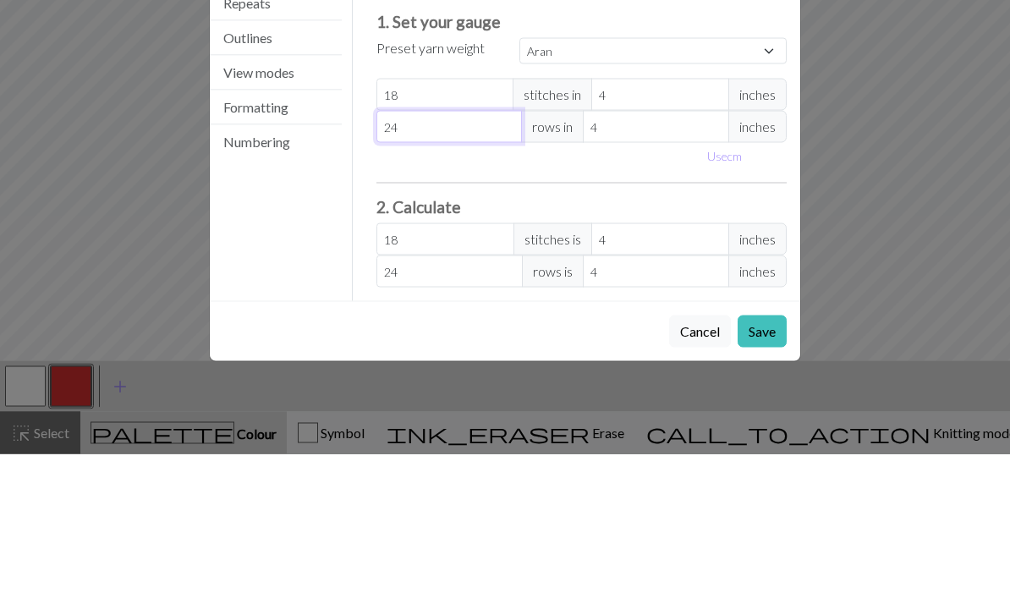
type input "2"
select select "custom"
type input "2"
type input "0"
type input "1"
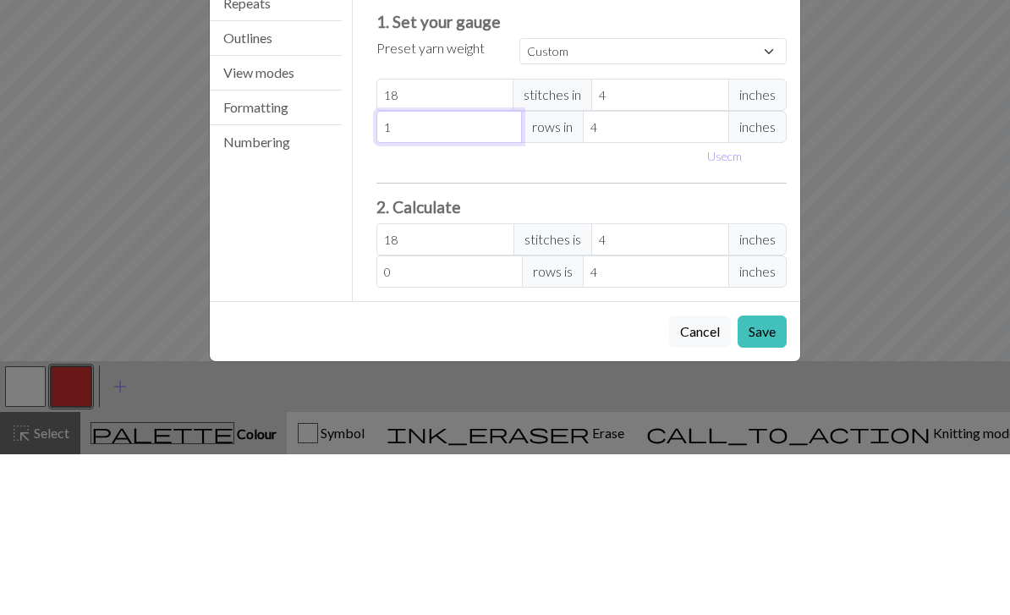
type input "1"
type input "18"
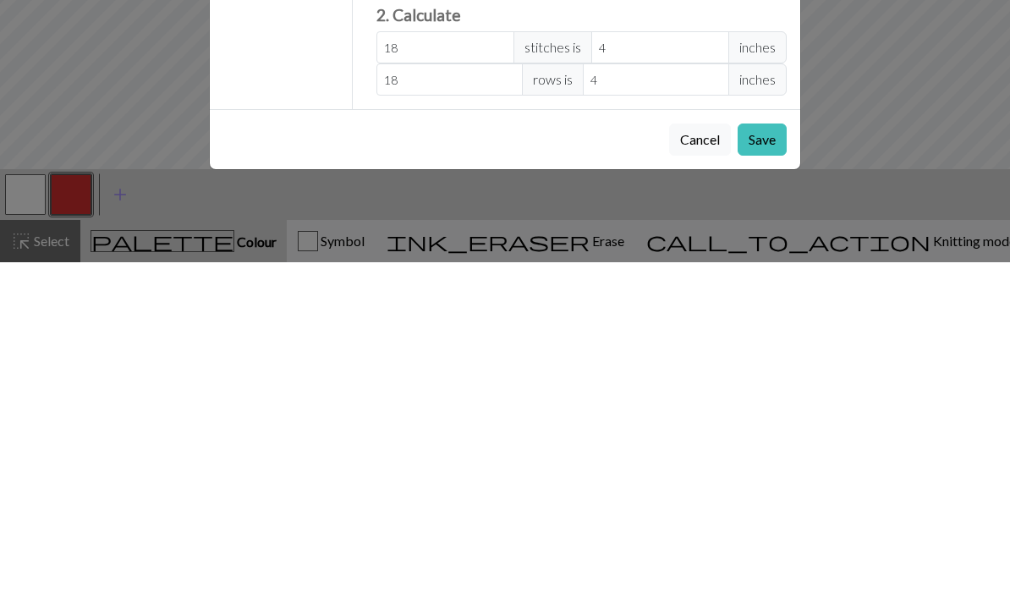
type input "18"
click at [765, 476] on button "Save" at bounding box center [762, 492] width 49 height 32
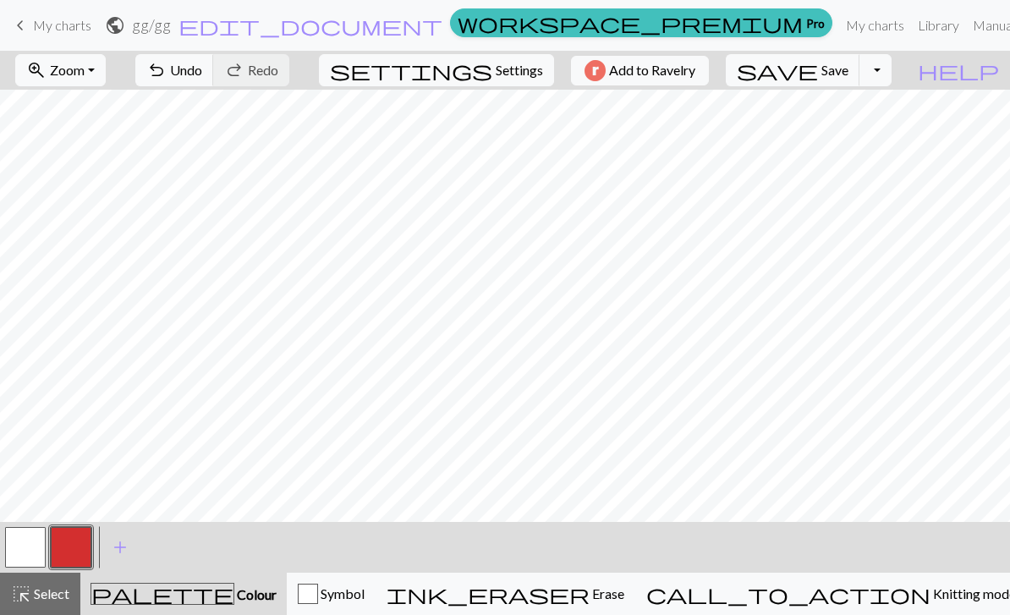
click at [132, 546] on button "add Add a colour" at bounding box center [120, 547] width 42 height 42
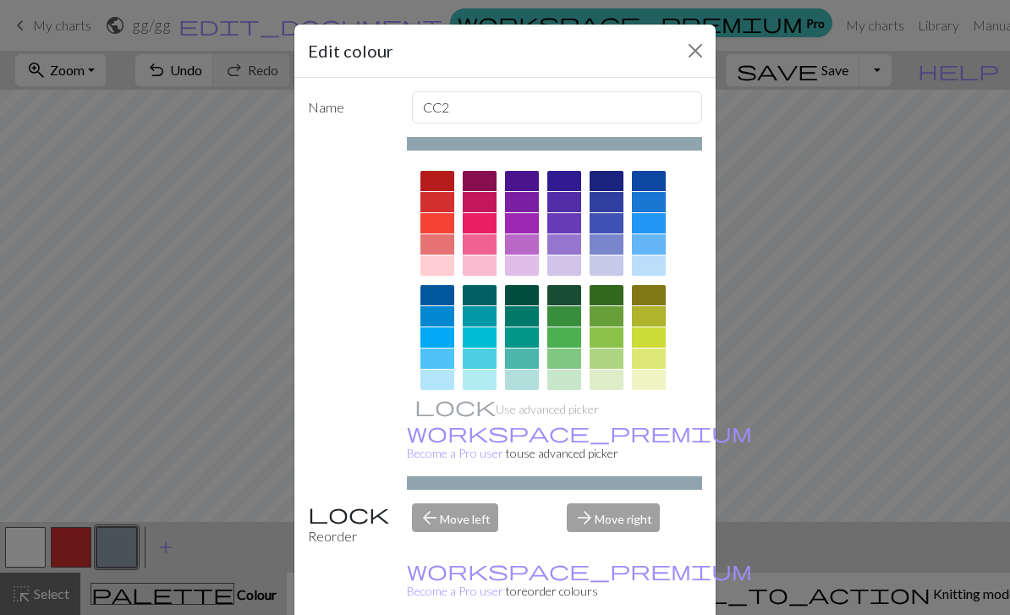
click at [442, 431] on div at bounding box center [437, 430] width 34 height 20
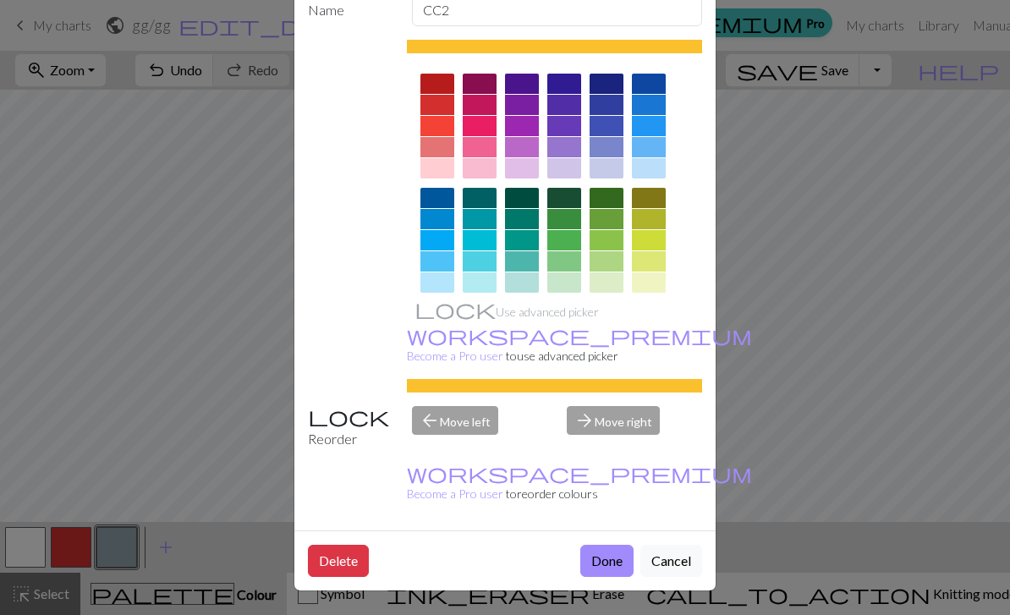
scroll to position [96, 0]
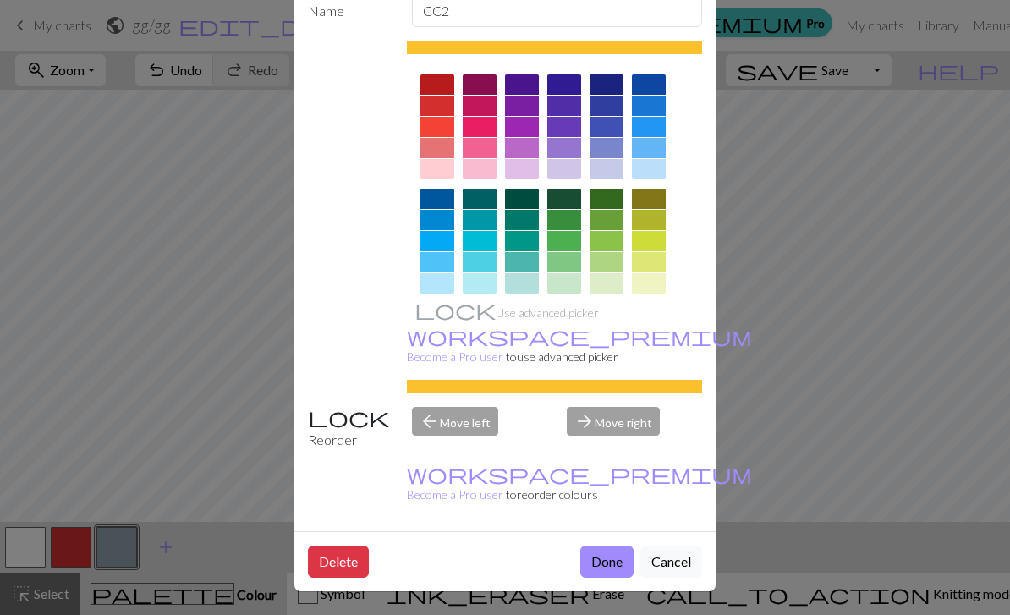
click at [601, 568] on button "Done" at bounding box center [606, 562] width 53 height 32
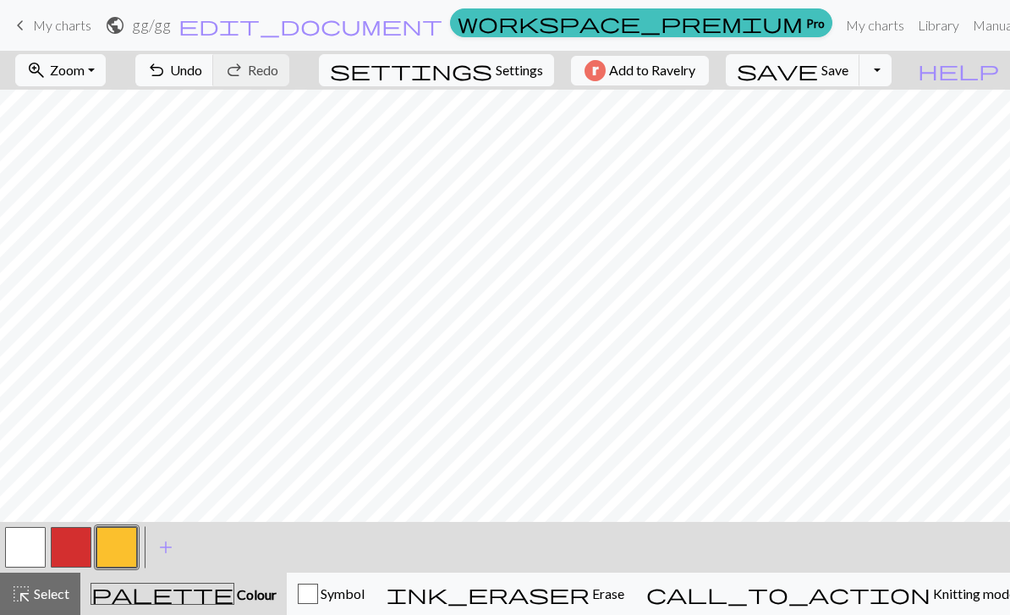
click at [180, 550] on button "add Add a colour" at bounding box center [166, 547] width 42 height 42
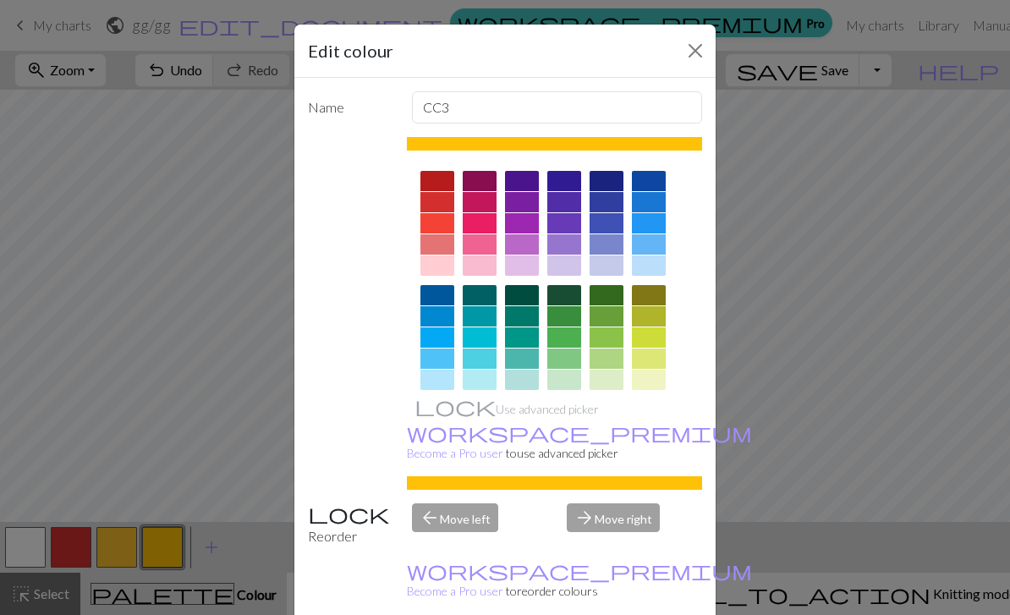
click at [607, 439] on div at bounding box center [606, 430] width 34 height 20
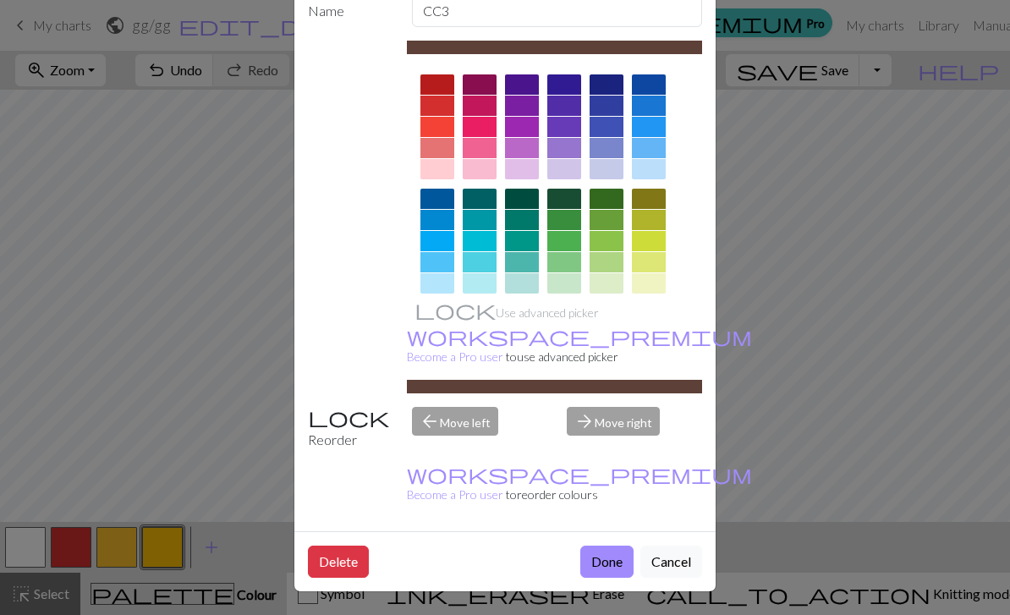
click at [606, 570] on button "Done" at bounding box center [606, 562] width 53 height 32
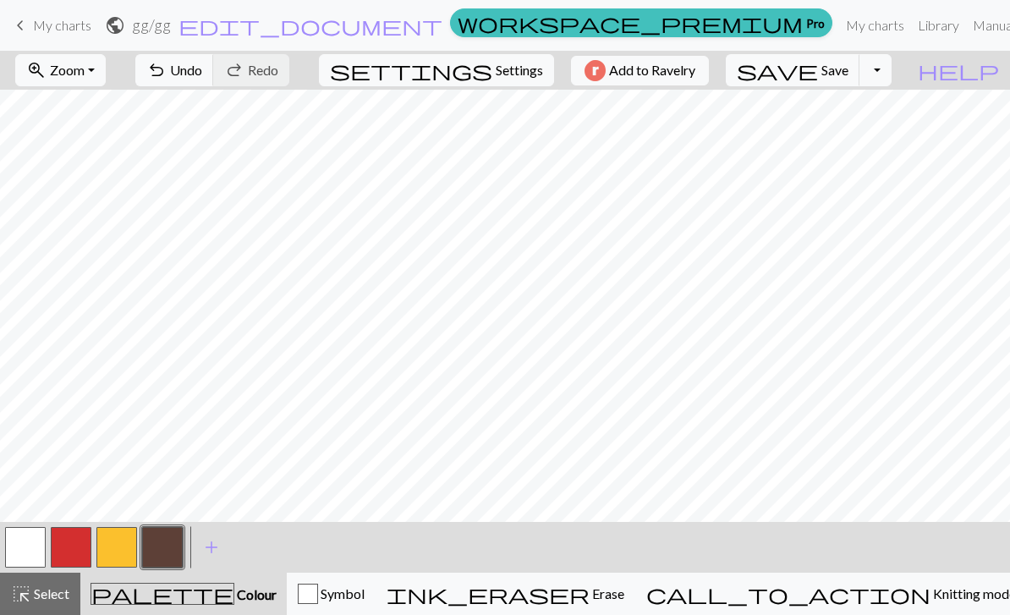
click at [218, 542] on span "add" at bounding box center [211, 547] width 20 height 24
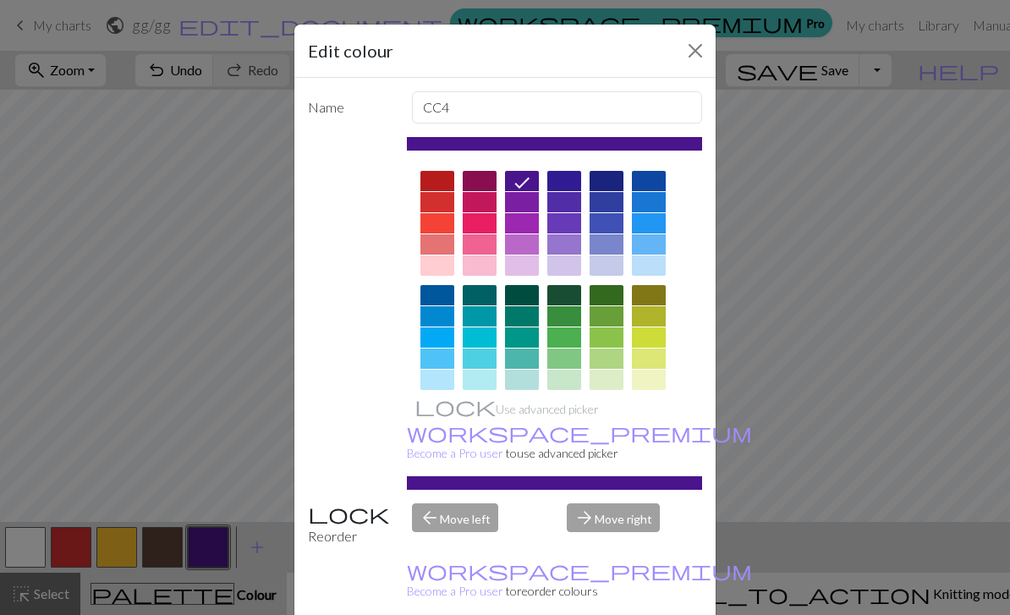
click at [529, 300] on div at bounding box center [522, 295] width 34 height 20
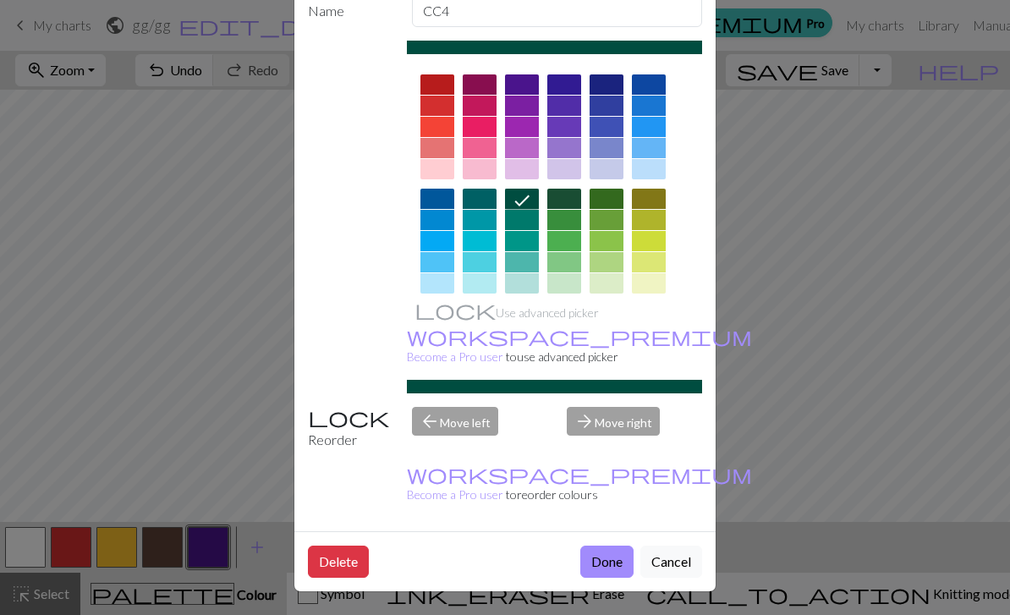
click at [608, 568] on button "Done" at bounding box center [606, 562] width 53 height 32
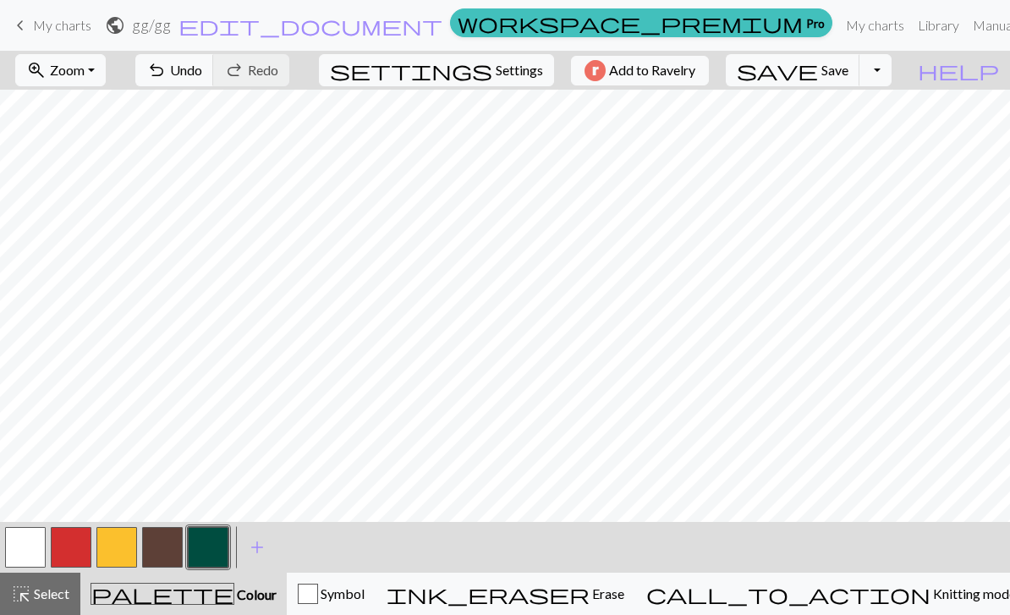
click at [930, 597] on span "Knitting mode" at bounding box center [972, 593] width 85 height 16
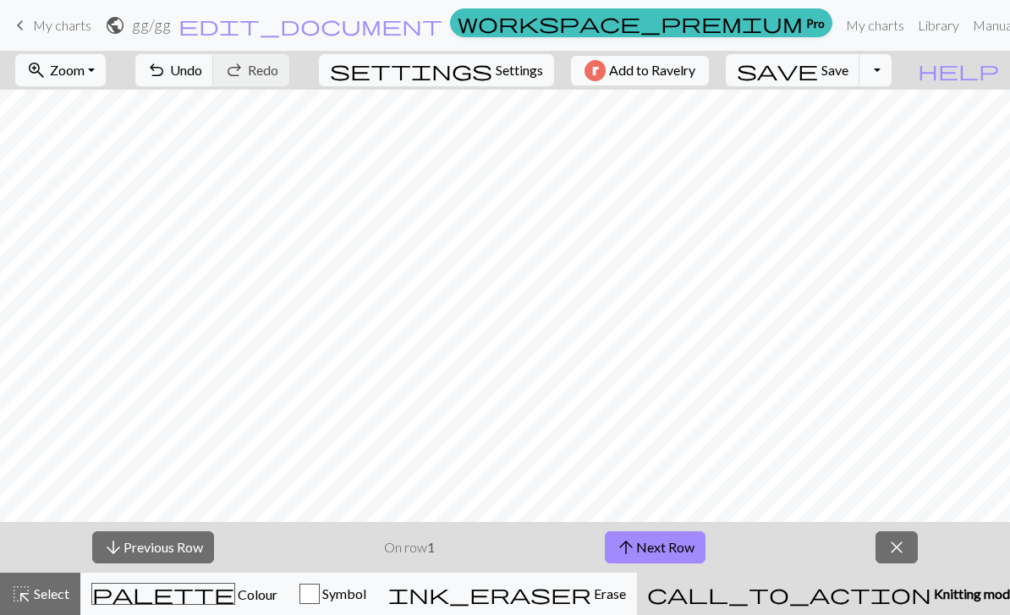
click at [904, 611] on button "call_to_action Knitting mode Knitting mode" at bounding box center [832, 594] width 390 height 42
click at [891, 549] on span "close" at bounding box center [896, 547] width 20 height 24
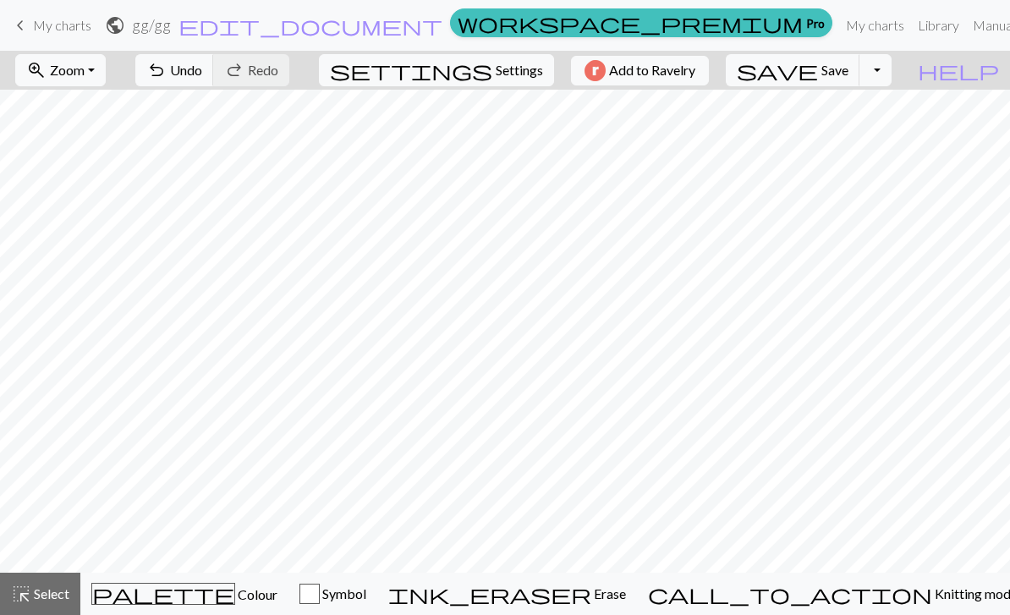
click at [235, 592] on span "Colour" at bounding box center [256, 594] width 42 height 16
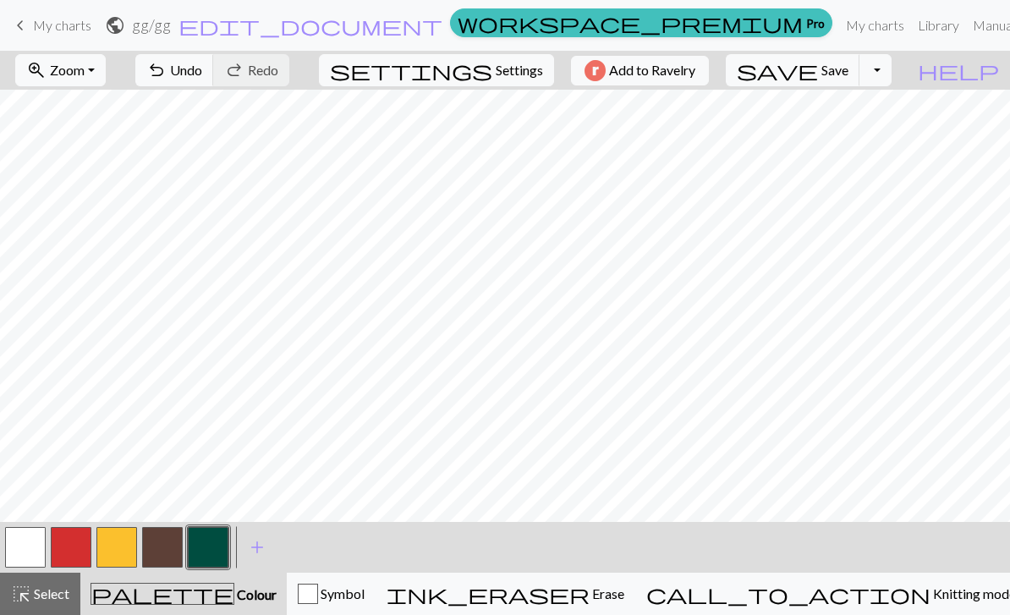
click at [151, 557] on button "button" at bounding box center [162, 547] width 41 height 41
click at [22, 551] on button "button" at bounding box center [25, 547] width 41 height 41
click at [20, 551] on button "button" at bounding box center [25, 547] width 41 height 41
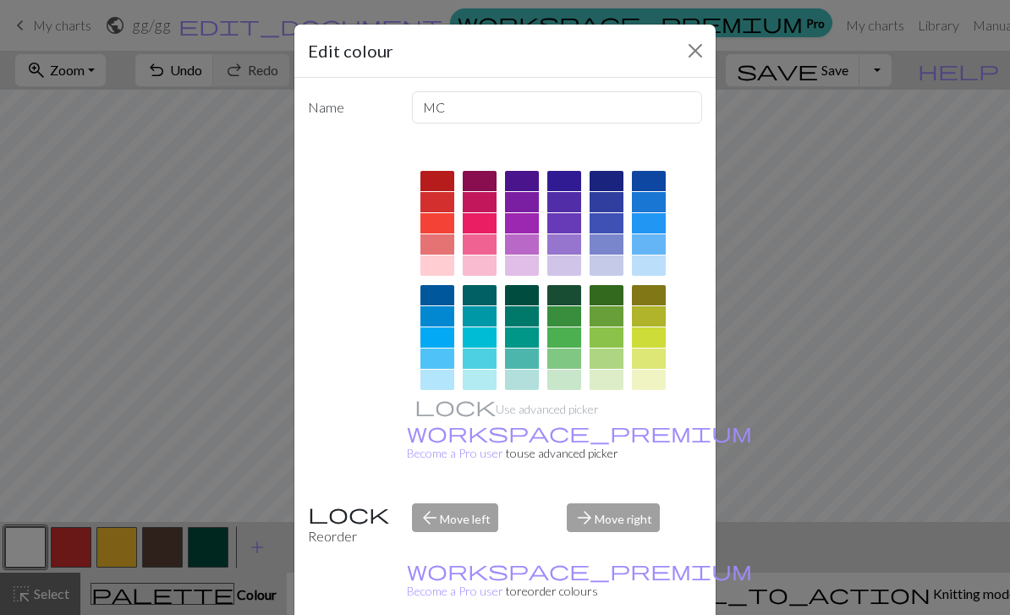
click at [746, 377] on div "Edit colour Name MC Use advanced picker workspace_premium Become a Pro user to …" at bounding box center [505, 307] width 1010 height 615
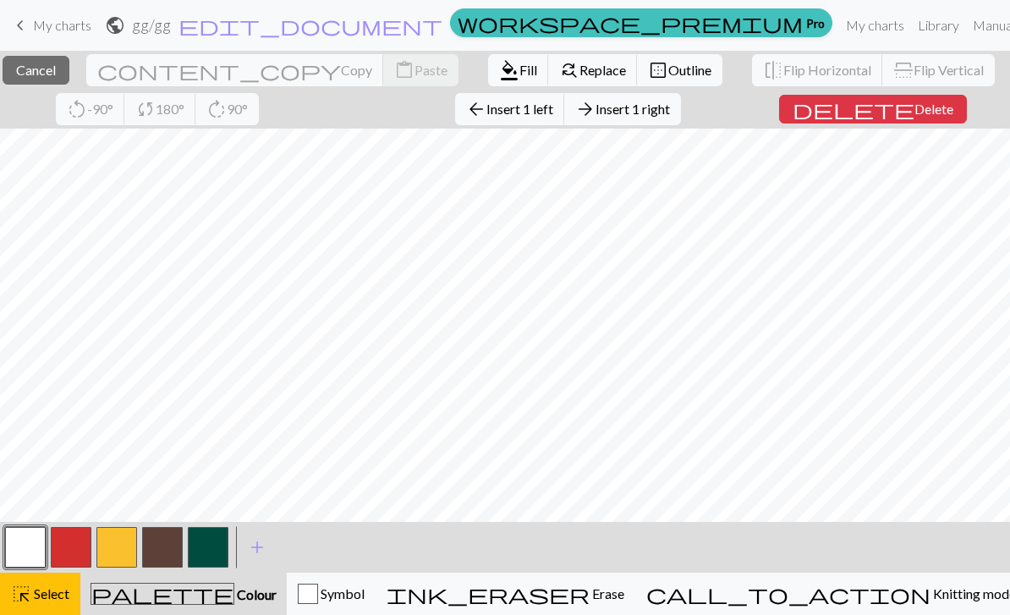
click at [923, 121] on button "delete Delete" at bounding box center [873, 109] width 188 height 29
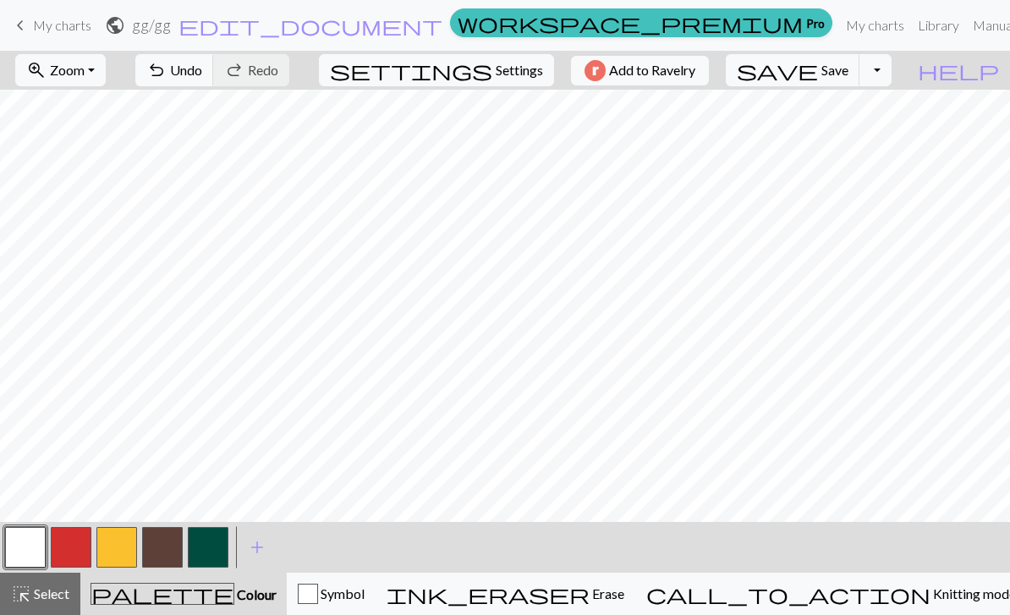
click at [169, 548] on button "button" at bounding box center [162, 547] width 41 height 41
click at [24, 551] on button "button" at bounding box center [25, 547] width 41 height 41
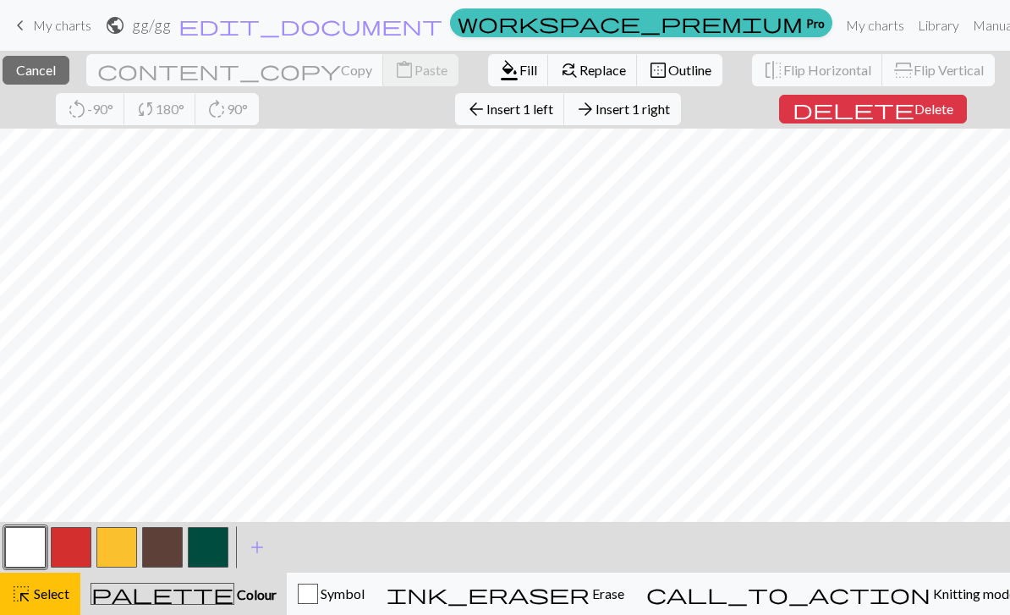
click at [929, 118] on button "delete Delete" at bounding box center [873, 109] width 188 height 29
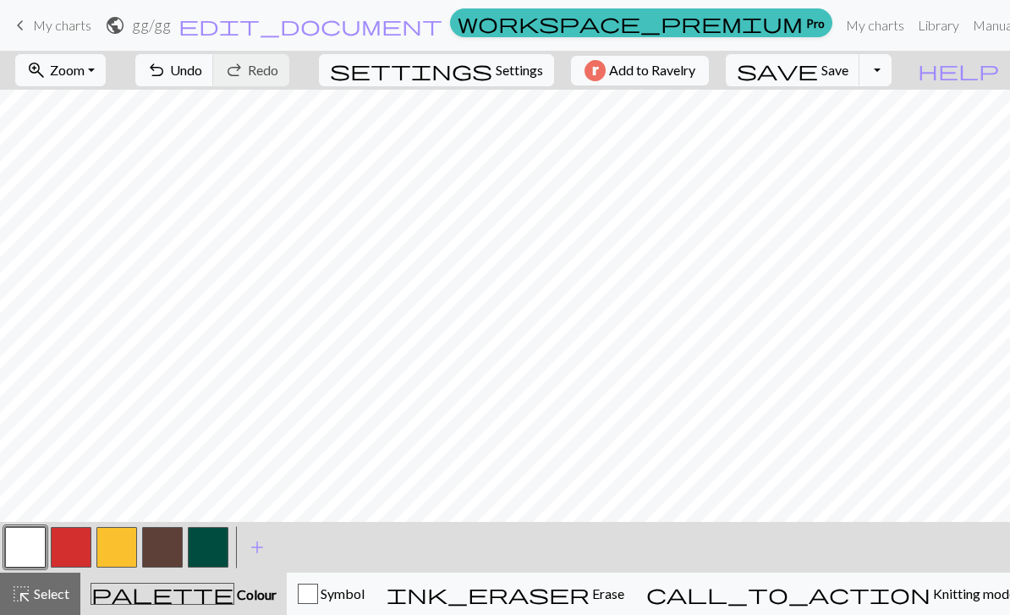
click at [168, 547] on button "button" at bounding box center [162, 547] width 41 height 41
click at [18, 549] on button "button" at bounding box center [25, 547] width 41 height 41
click at [156, 553] on button "button" at bounding box center [162, 547] width 41 height 41
click at [30, 556] on button "button" at bounding box center [25, 547] width 41 height 41
click at [172, 546] on button "button" at bounding box center [162, 547] width 41 height 41
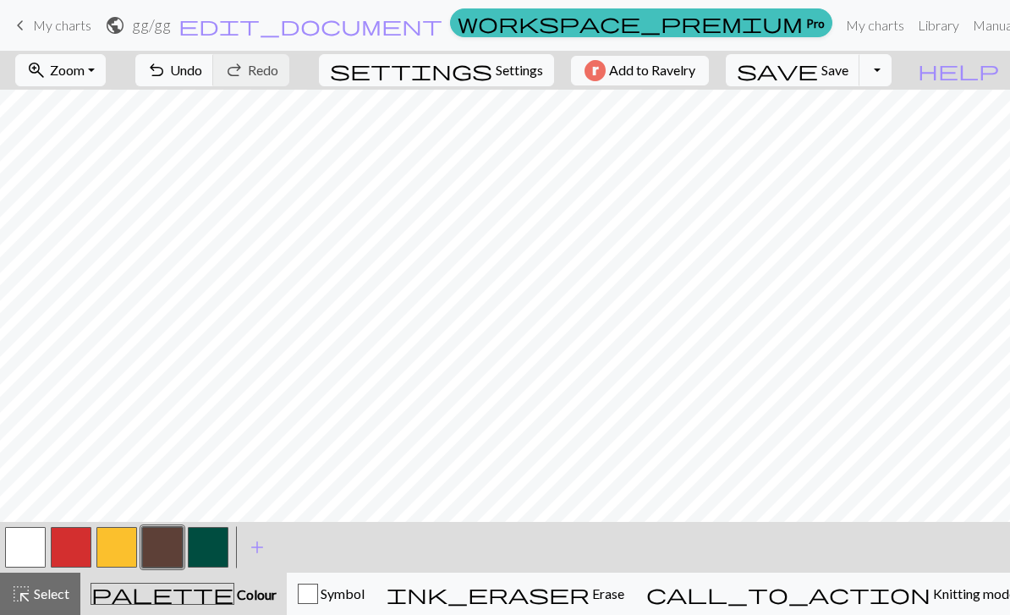
click at [26, 562] on button "button" at bounding box center [25, 547] width 41 height 41
click at [173, 553] on button "button" at bounding box center [162, 547] width 41 height 41
click at [214, 80] on button "undo Undo Undo" at bounding box center [174, 70] width 79 height 32
click at [214, 81] on button "undo Undo Undo" at bounding box center [174, 70] width 79 height 32
click at [202, 70] on span "Undo" at bounding box center [186, 70] width 32 height 16
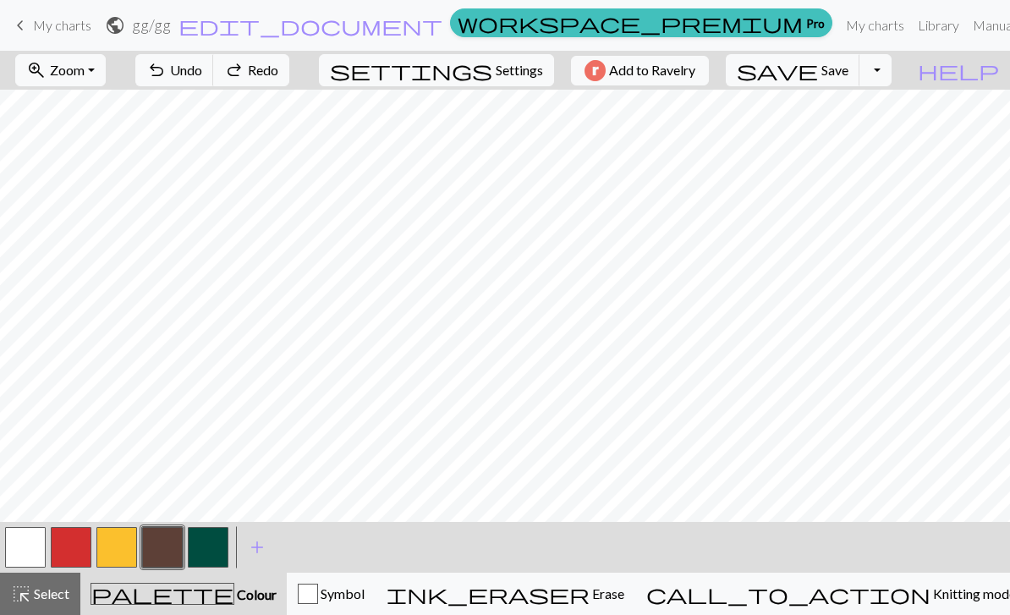
click at [167, 75] on span "undo" at bounding box center [156, 70] width 20 height 24
click at [214, 81] on button "undo Undo Undo" at bounding box center [174, 70] width 79 height 32
click at [202, 69] on span "Undo" at bounding box center [186, 70] width 32 height 16
click at [214, 68] on button "undo Undo Undo" at bounding box center [174, 70] width 79 height 32
click at [202, 74] on span "Undo" at bounding box center [186, 70] width 32 height 16
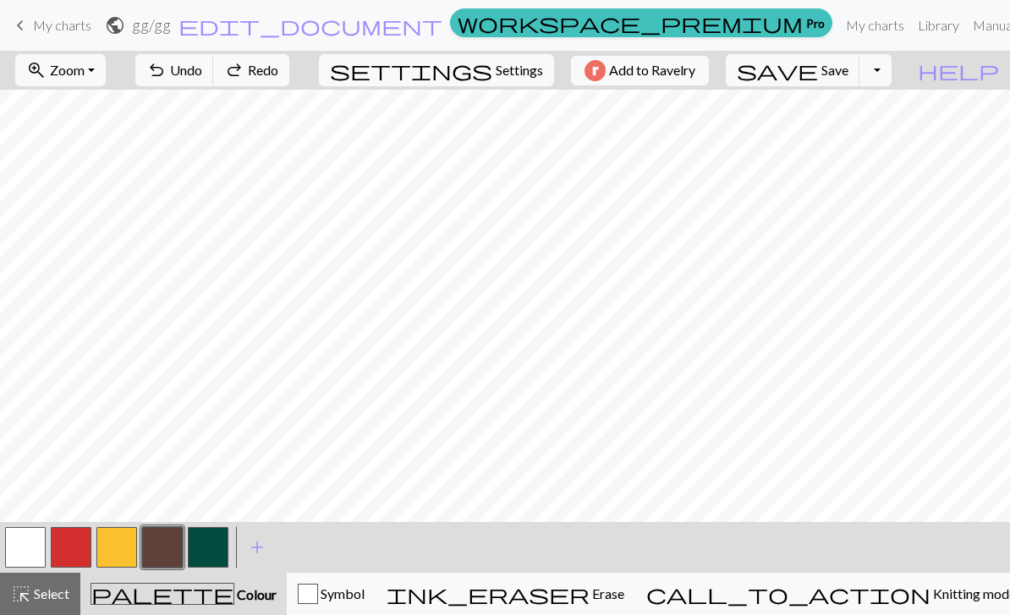
click at [34, 557] on button "button" at bounding box center [25, 547] width 41 height 41
click at [167, 561] on button "button" at bounding box center [162, 547] width 41 height 41
click at [142, 558] on button "button" at bounding box center [162, 547] width 41 height 41
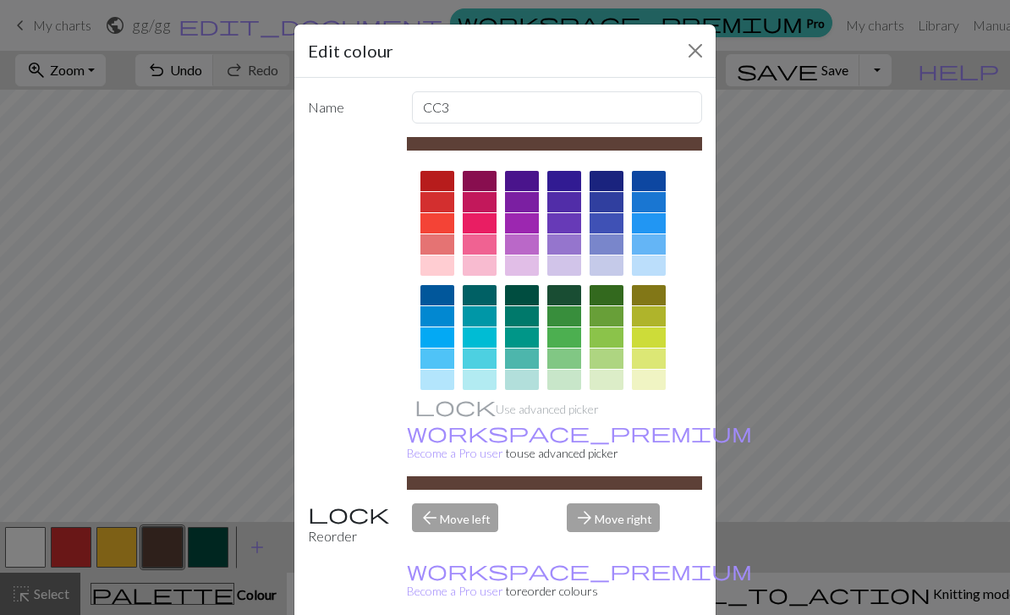
click at [683, 50] on button "Close" at bounding box center [695, 50] width 27 height 27
